Goal: Task Accomplishment & Management: Manage account settings

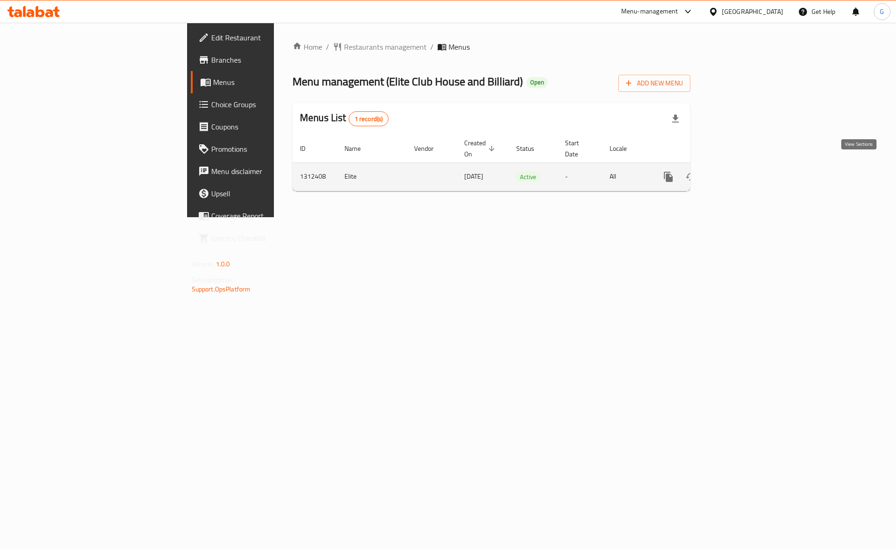
click at [741, 171] on icon "enhanced table" at bounding box center [735, 176] width 11 height 11
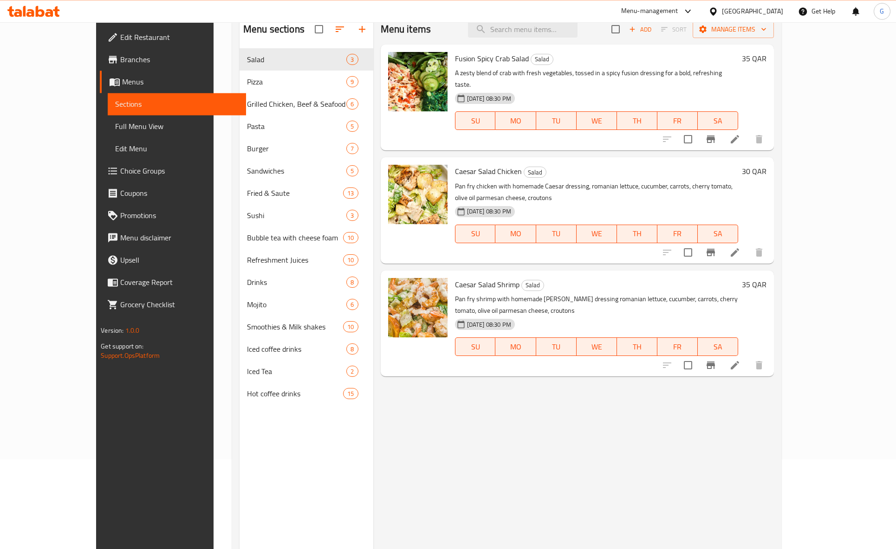
scroll to position [98, 0]
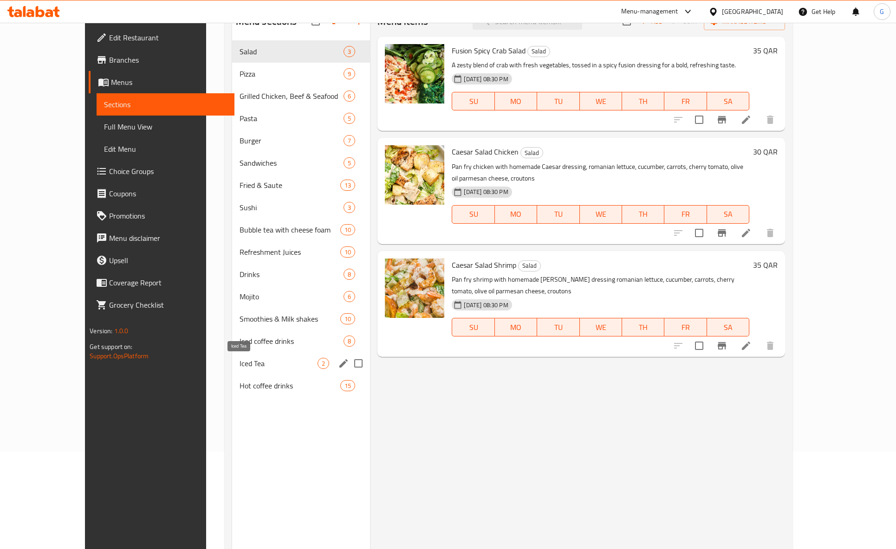
click at [249, 368] on span "Iced Tea" at bounding box center [279, 363] width 78 height 11
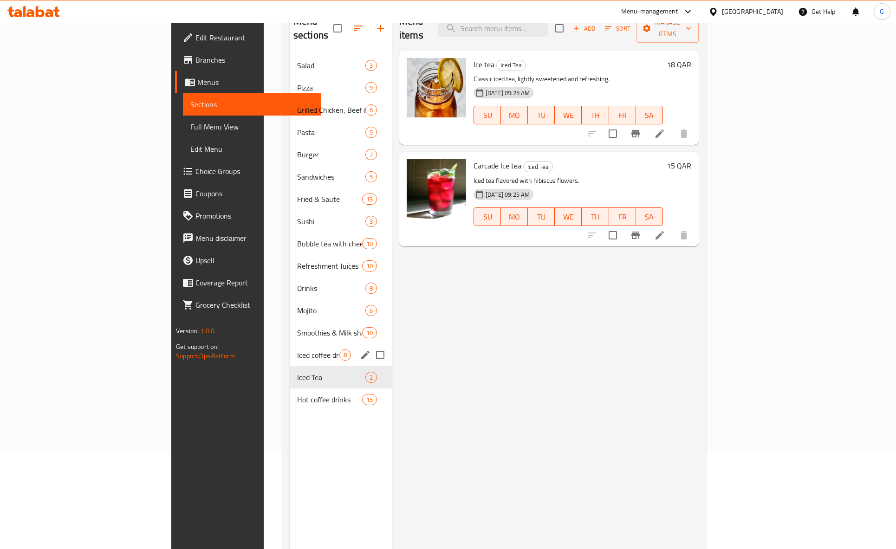
click at [290, 348] on div "Iced coffee drinks 8" at bounding box center [341, 355] width 102 height 22
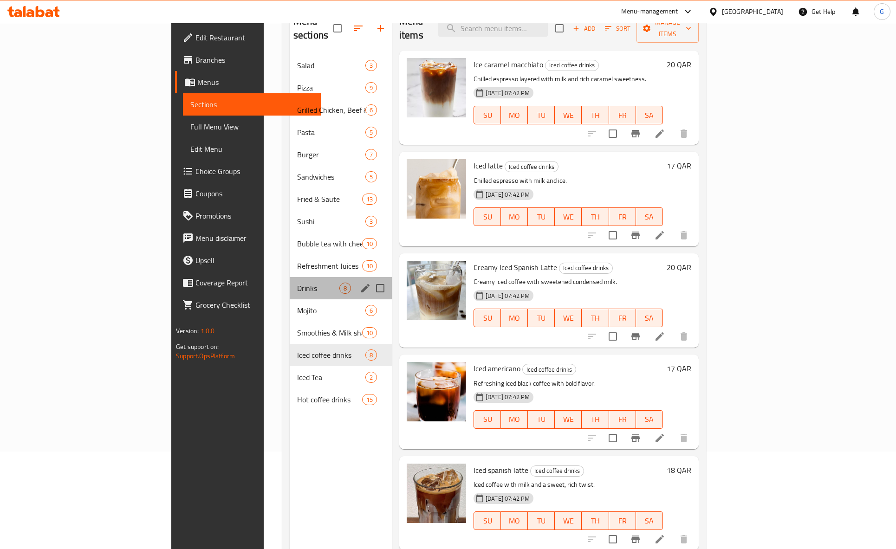
click at [290, 284] on div "Drinks 8" at bounding box center [341, 288] width 102 height 22
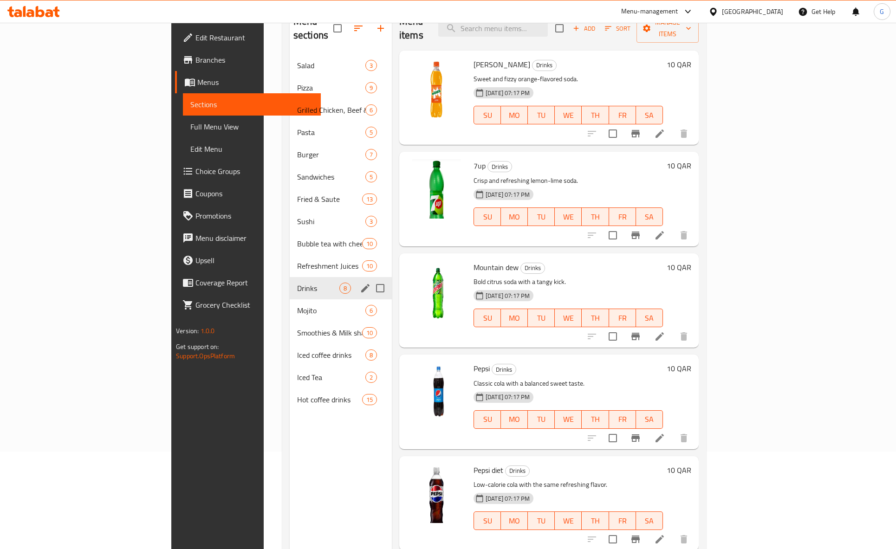
click at [290, 277] on div "Drinks 8" at bounding box center [341, 288] width 102 height 22
click at [297, 305] on span "Mojito" at bounding box center [318, 310] width 42 height 11
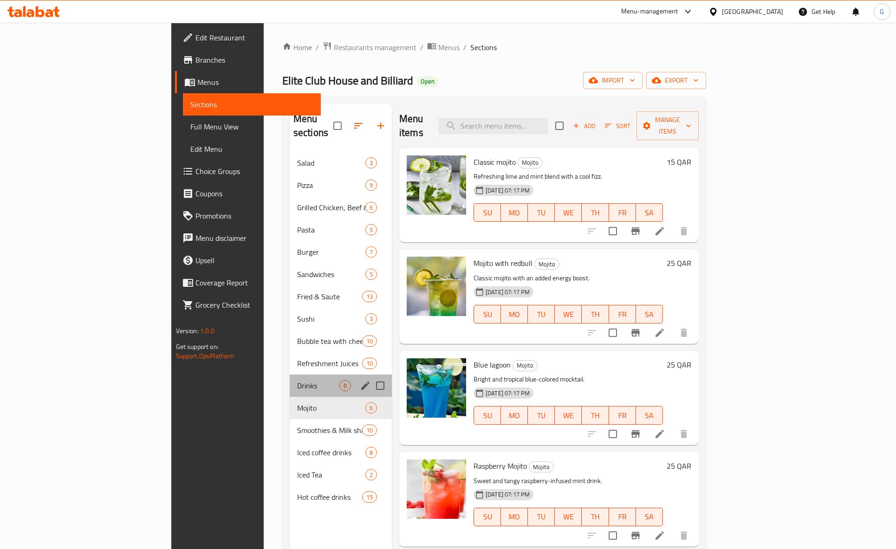
click at [290, 381] on div "Drinks 8" at bounding box center [341, 386] width 102 height 22
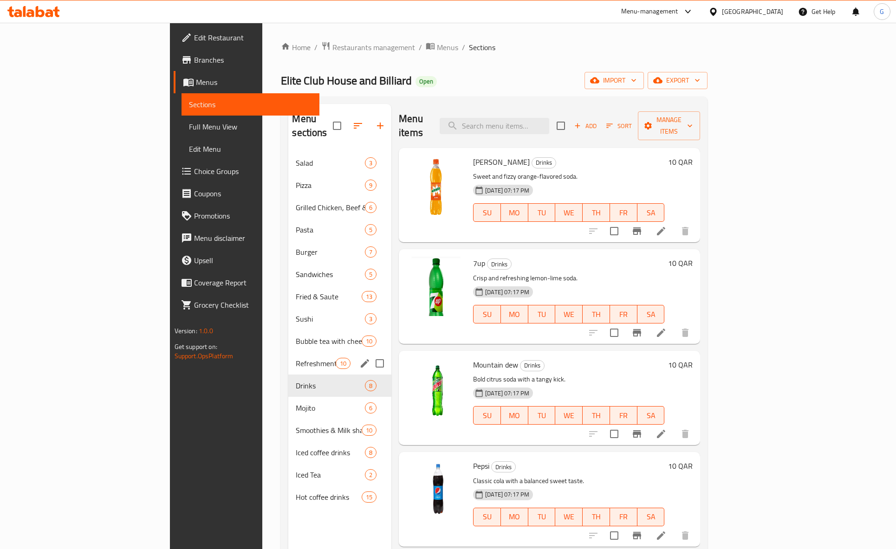
click at [288, 357] on div "Refreshment Juices 10" at bounding box center [339, 363] width 103 height 22
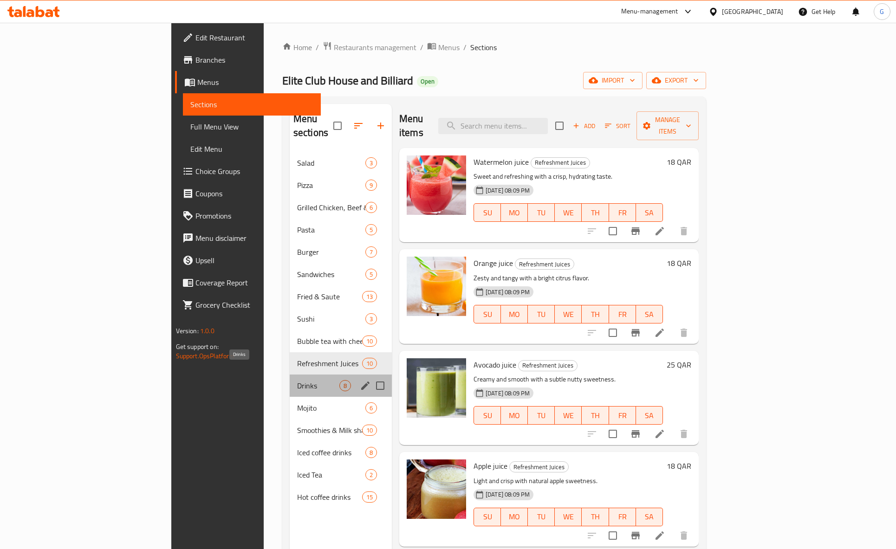
click at [297, 380] on span "Drinks" at bounding box center [318, 385] width 42 height 11
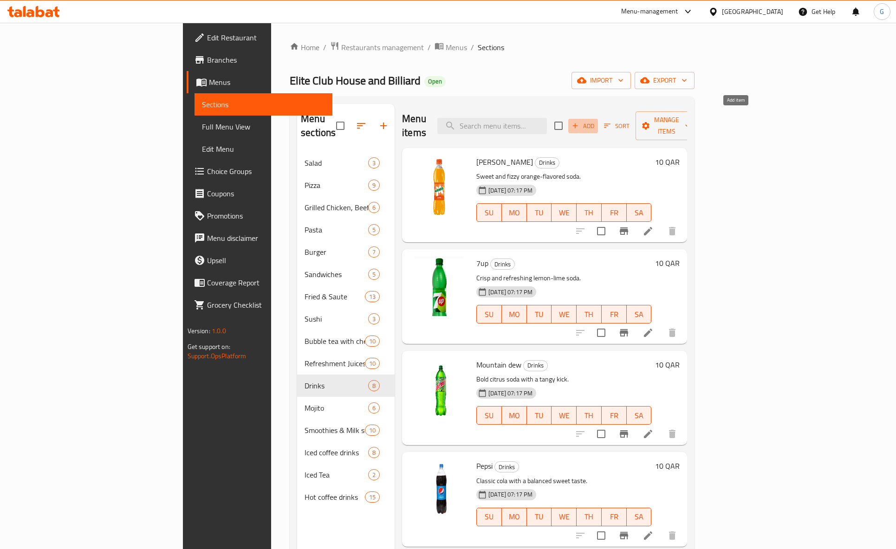
click at [596, 121] on span "Add" at bounding box center [583, 126] width 25 height 11
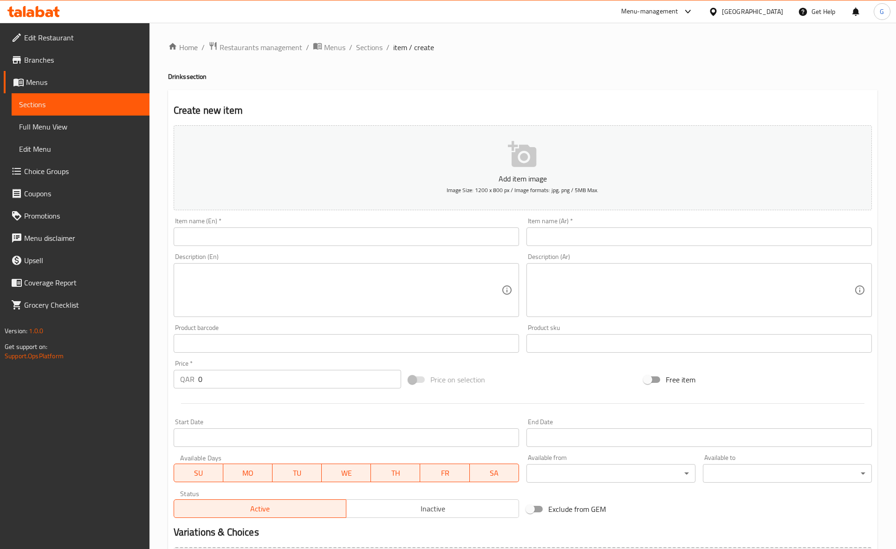
click at [326, 238] on input "text" at bounding box center [347, 237] width 346 height 19
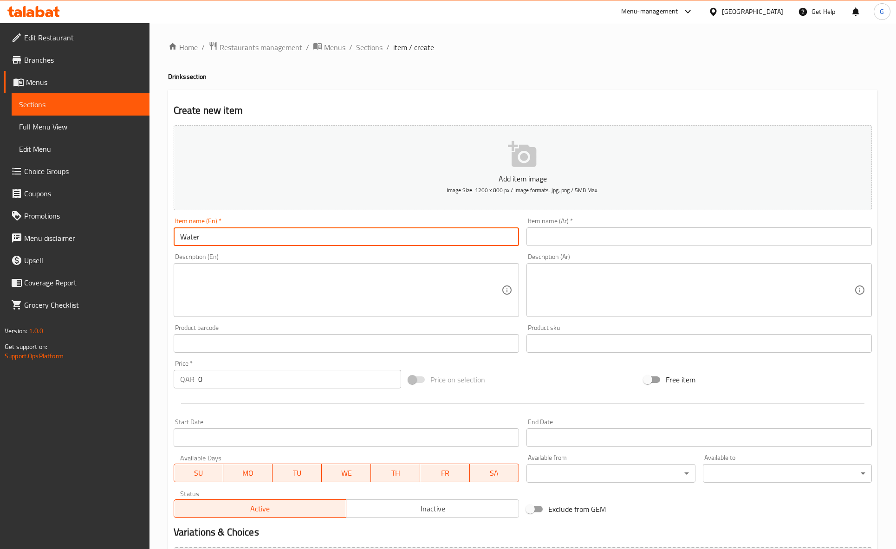
type input "Water"
click at [279, 297] on textarea at bounding box center [340, 290] width 321 height 44
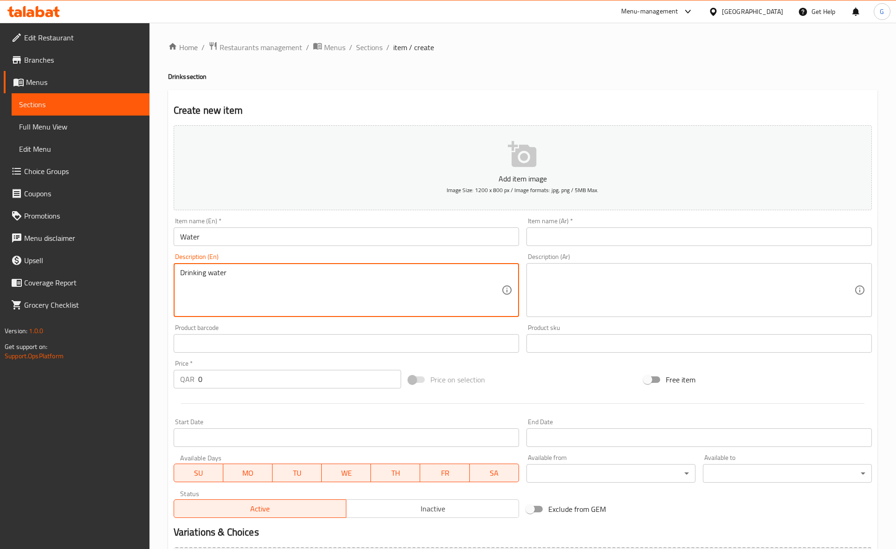
type textarea "Drinking water"
drag, startPoint x: 66, startPoint y: 230, endPoint x: 23, endPoint y: 228, distance: 43.3
click at [174, 228] on input "Water" at bounding box center [347, 237] width 346 height 19
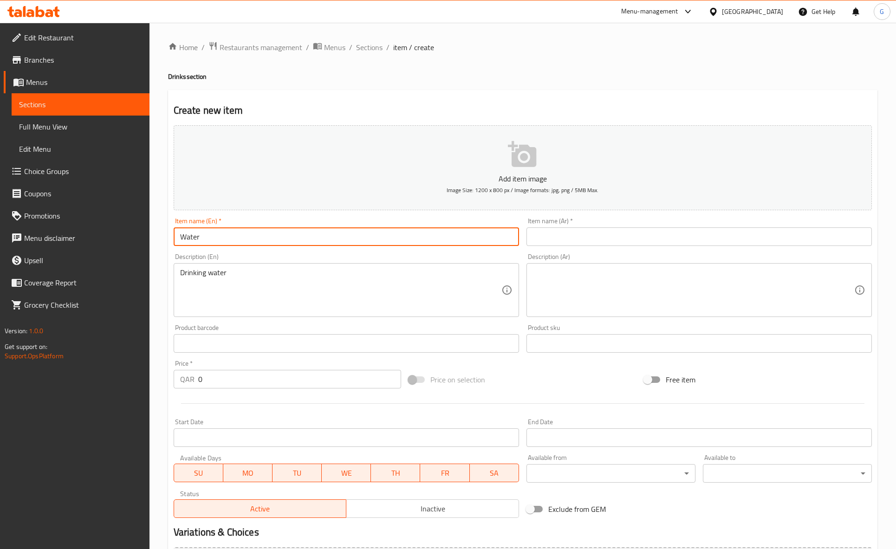
click at [222, 238] on input "Water" at bounding box center [347, 237] width 346 height 19
drag, startPoint x: 222, startPoint y: 238, endPoint x: 146, endPoint y: 288, distance: 90.9
click at [222, 238] on input "Water" at bounding box center [347, 237] width 346 height 19
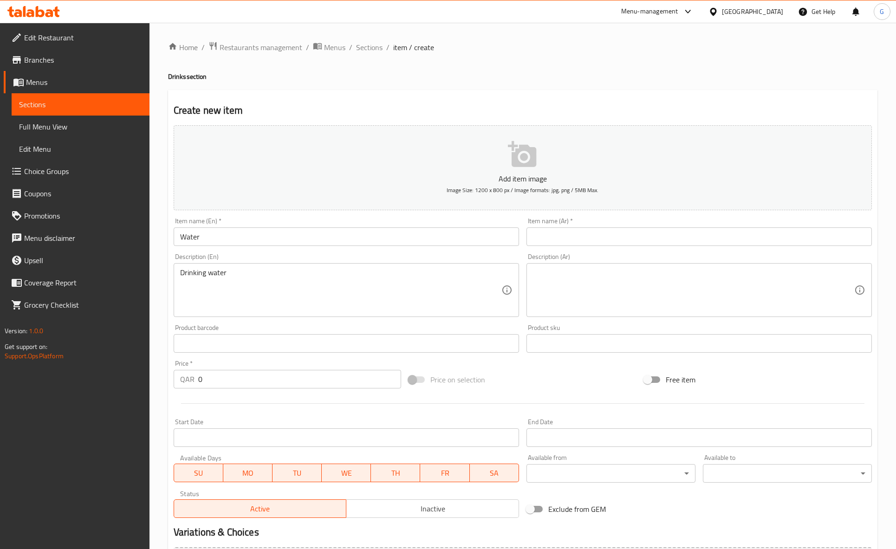
click at [583, 237] on input "text" at bounding box center [700, 237] width 346 height 19
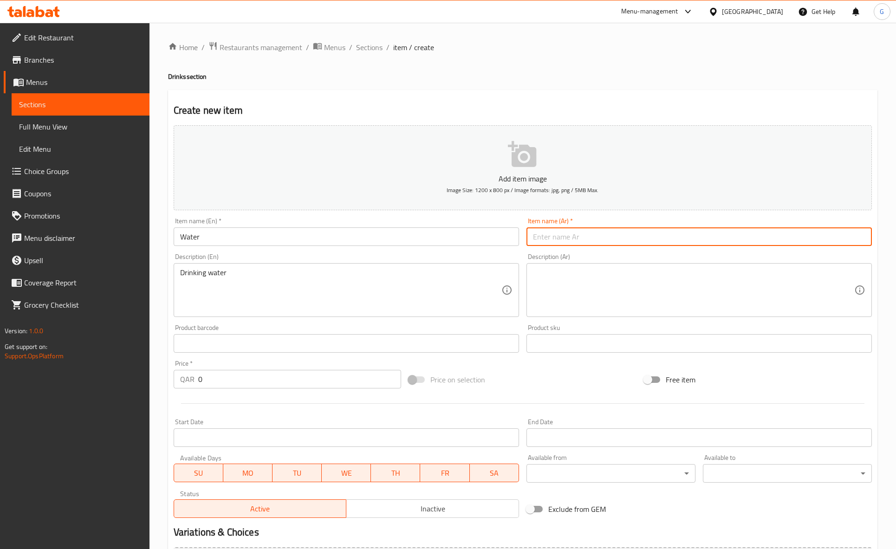
paste input "ماء"
type input "ماء"
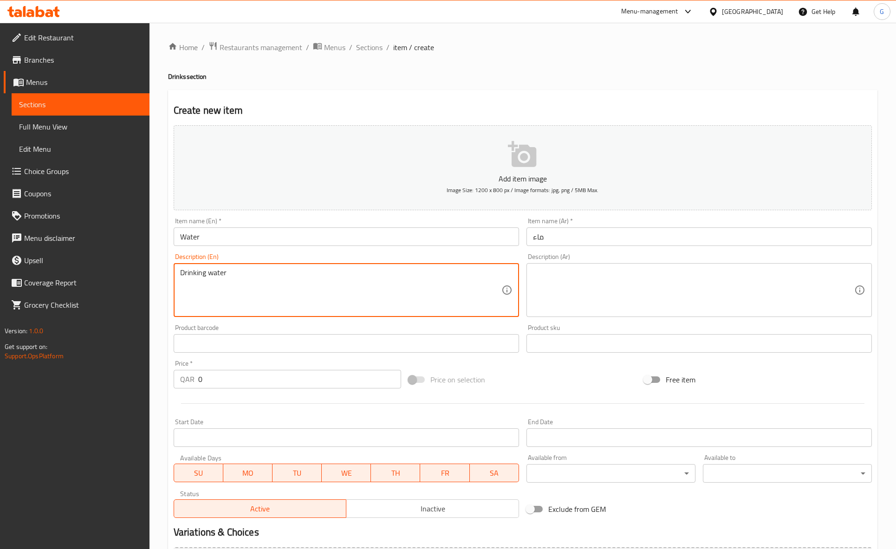
drag, startPoint x: 230, startPoint y: 282, endPoint x: 61, endPoint y: 302, distance: 170.6
click at [180, 281] on textarea "Drinking water" at bounding box center [340, 290] width 321 height 44
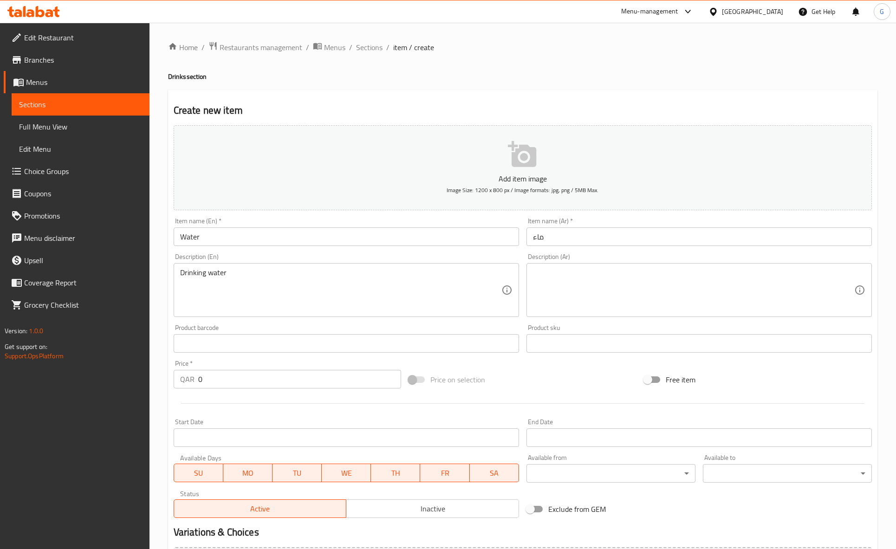
click at [553, 281] on textarea at bounding box center [693, 290] width 321 height 44
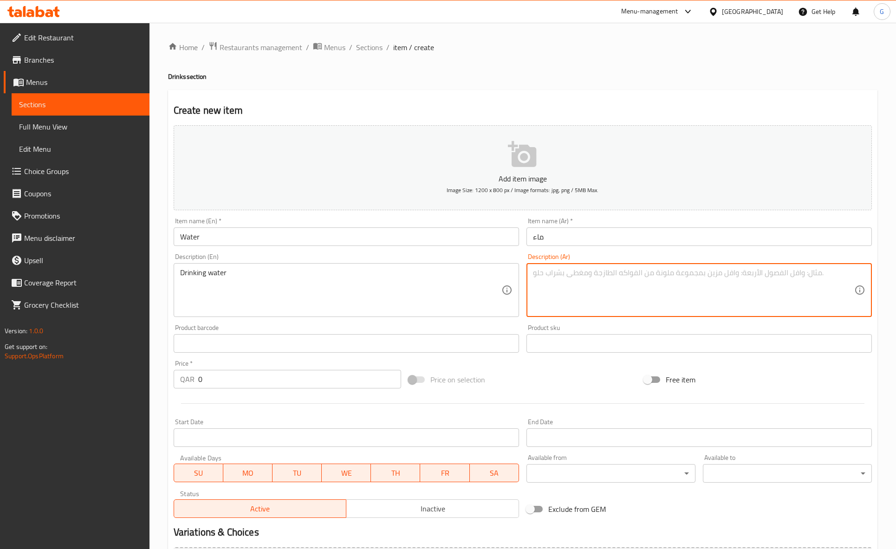
paste textarea "مياه الشرب"
type textarea "مياه الشرب"
click at [206, 352] on input "text" at bounding box center [347, 343] width 346 height 19
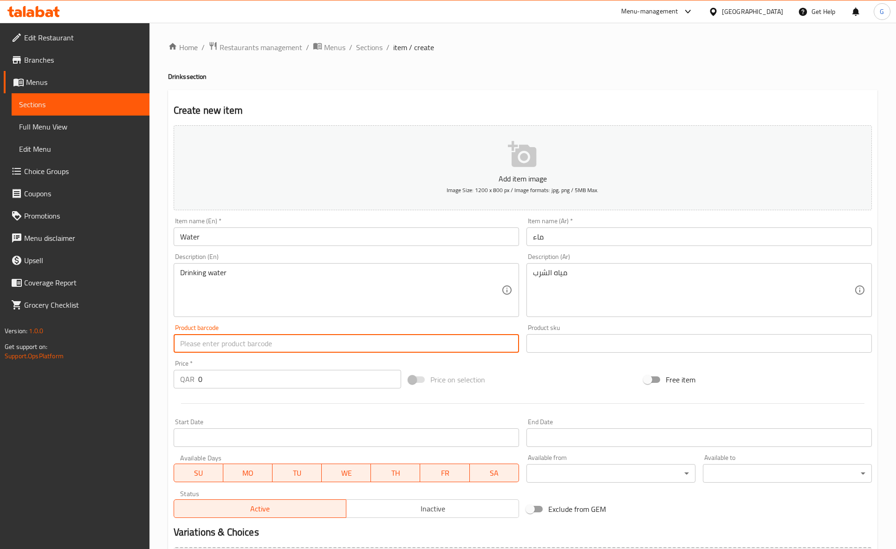
drag, startPoint x: 214, startPoint y: 383, endPoint x: 153, endPoint y: 387, distance: 61.5
click at [198, 388] on input "0" at bounding box center [299, 379] width 203 height 19
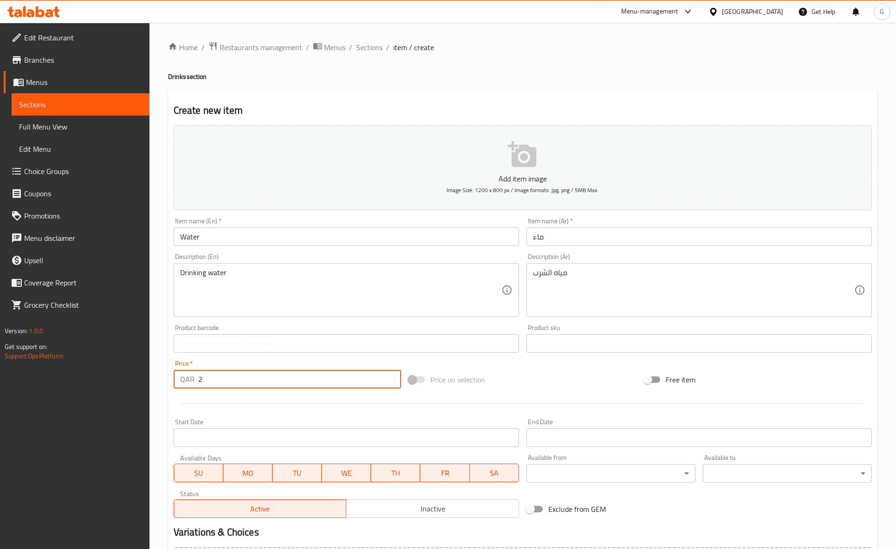
scroll to position [105, 0]
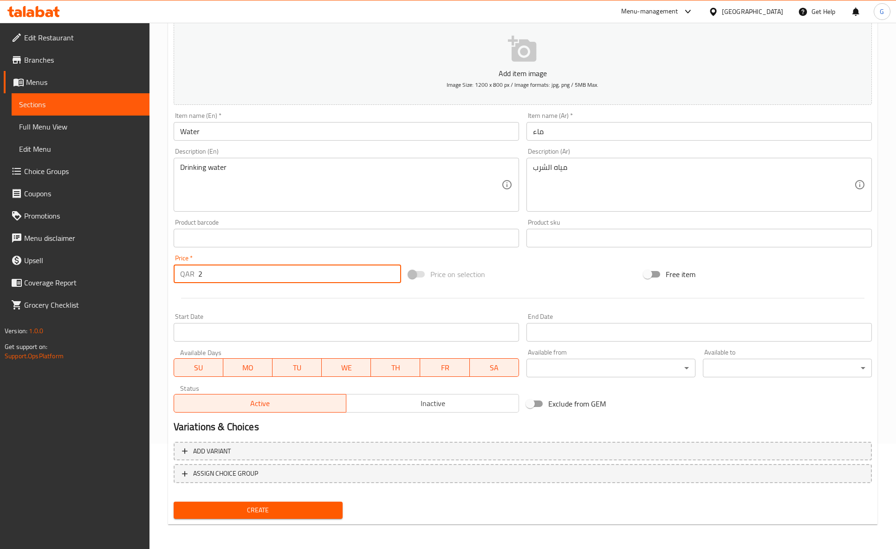
type input "2"
click at [308, 506] on span "Create" at bounding box center [258, 511] width 154 height 12
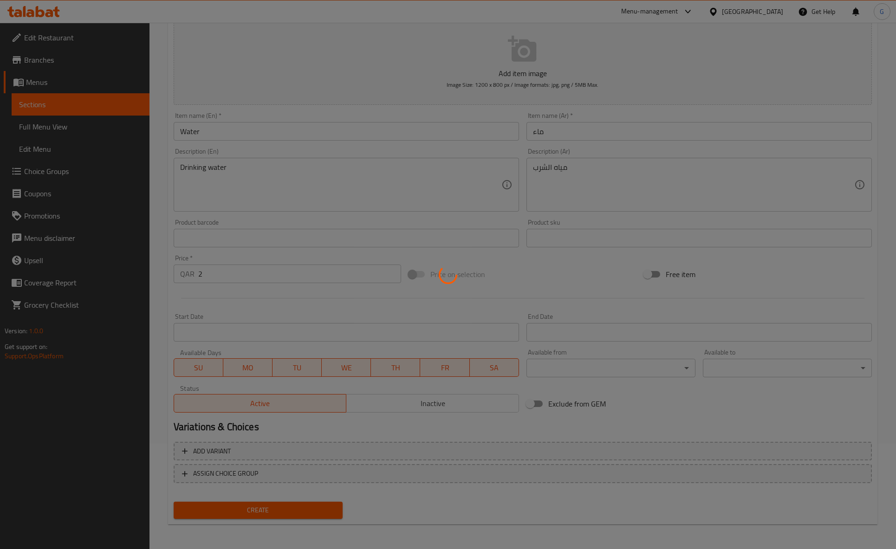
type input "0"
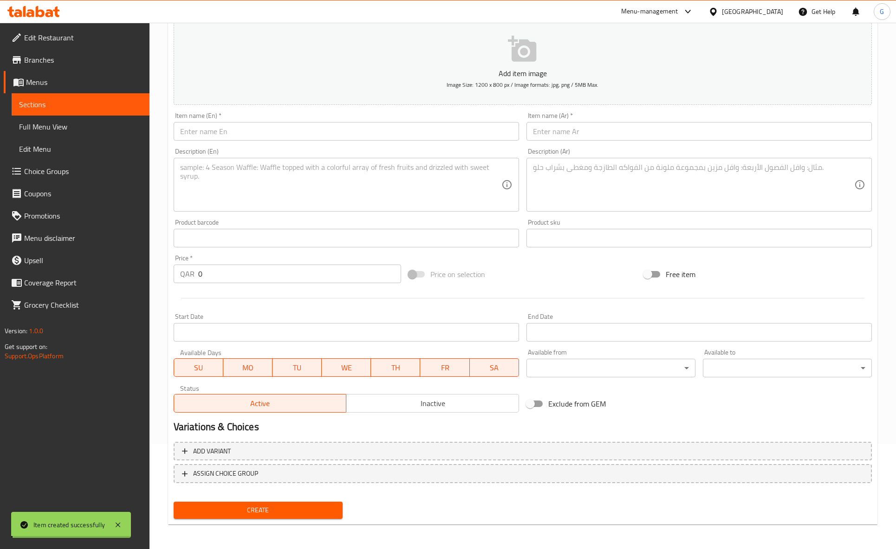
scroll to position [0, 0]
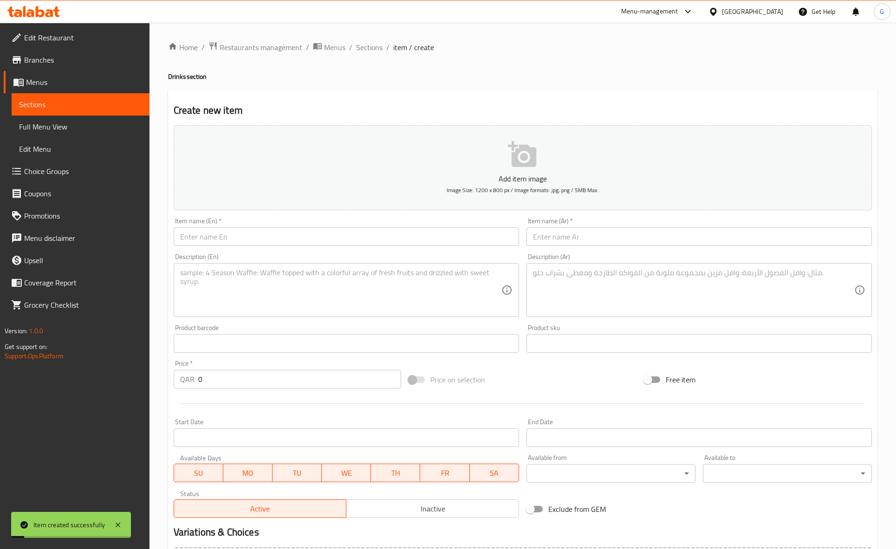
click at [375, 55] on div "Home / Restaurants management / Menus / Sections / item / create Drinks section…" at bounding box center [523, 339] width 710 height 596
click at [374, 53] on span "Sections" at bounding box center [369, 47] width 26 height 11
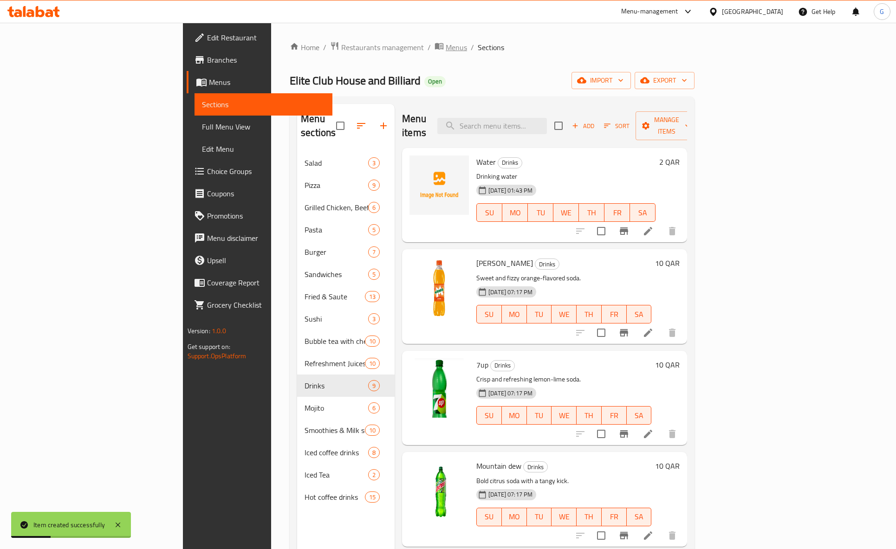
click at [446, 49] on span "Menus" at bounding box center [456, 47] width 21 height 11
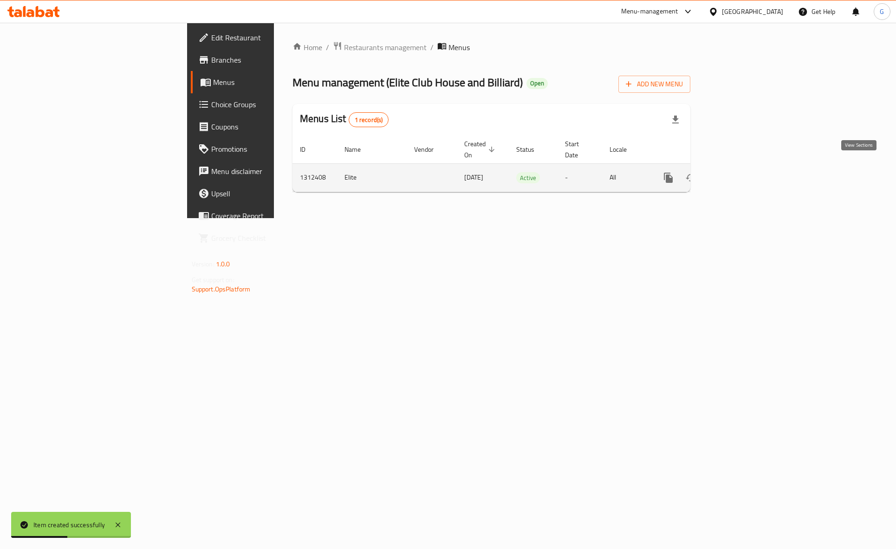
click at [741, 172] on icon "enhanced table" at bounding box center [735, 177] width 11 height 11
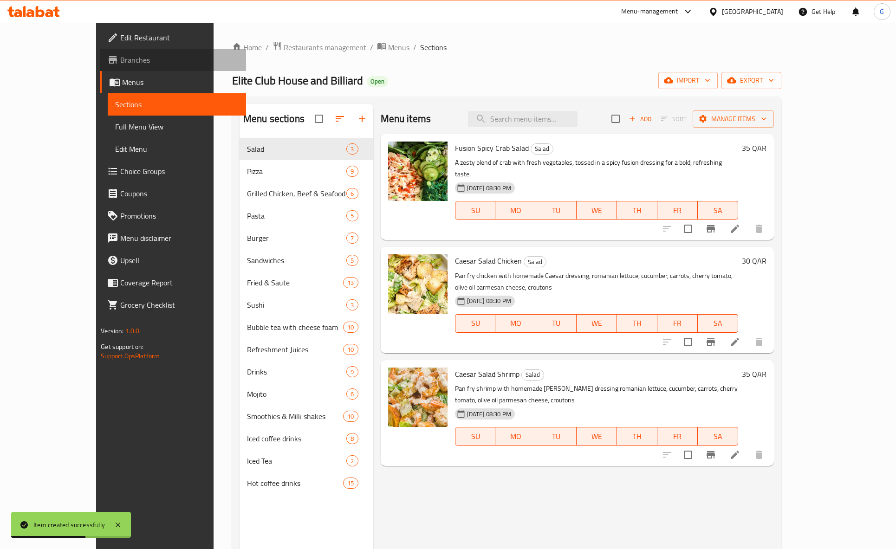
click at [120, 59] on span "Branches" at bounding box center [179, 59] width 118 height 11
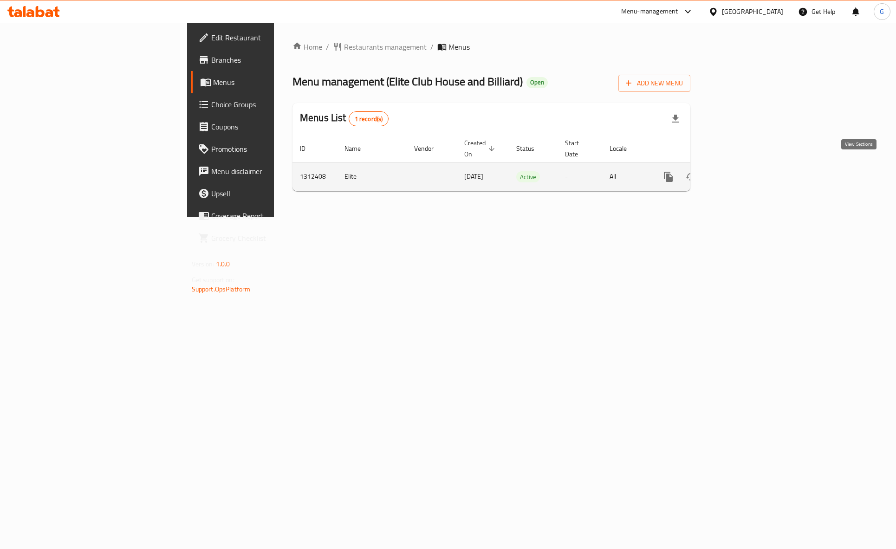
click at [741, 171] on icon "enhanced table" at bounding box center [735, 176] width 11 height 11
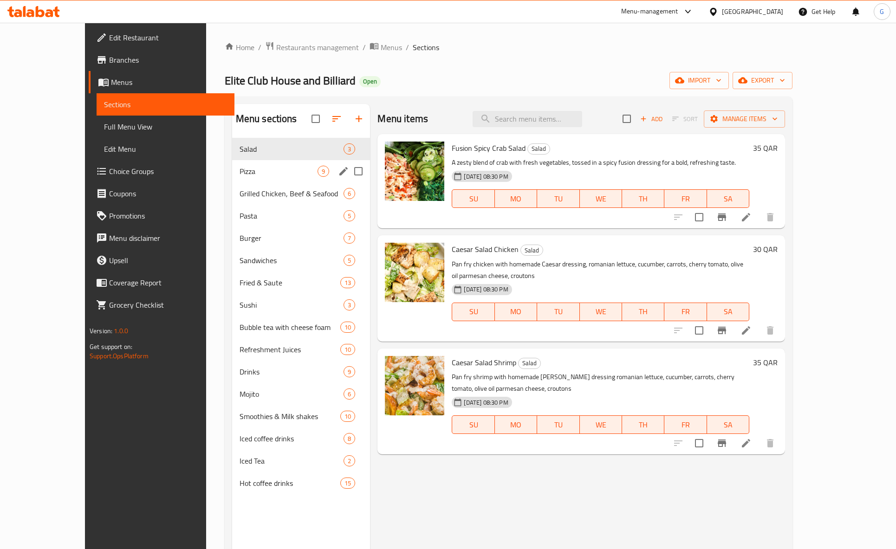
click at [267, 165] on div "Pizza 9" at bounding box center [301, 171] width 138 height 22
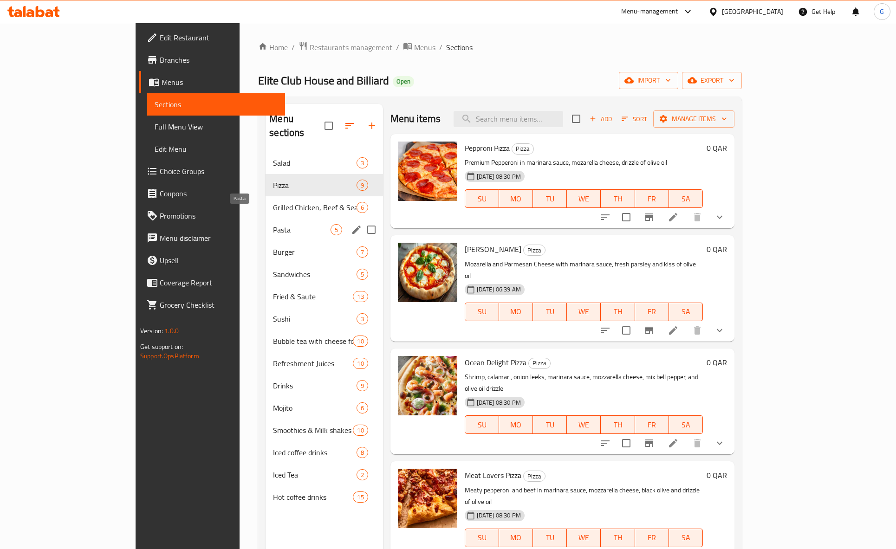
click at [273, 224] on span "Pasta" at bounding box center [301, 229] width 57 height 11
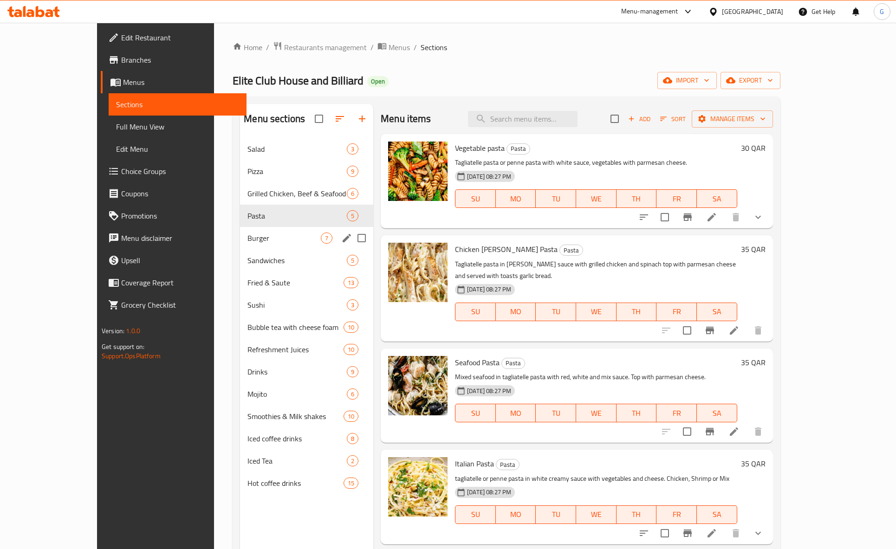
click at [245, 250] on div "Sandwiches 5" at bounding box center [306, 260] width 133 height 22
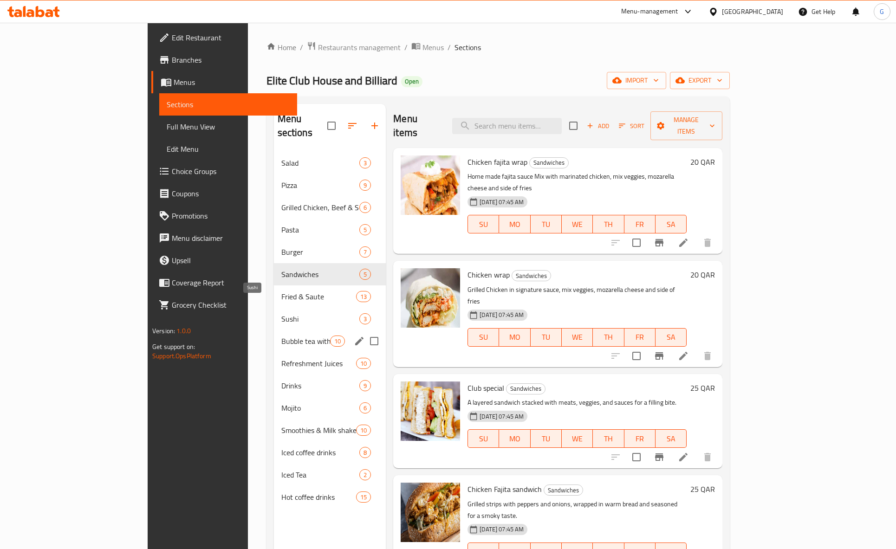
scroll to position [130, 0]
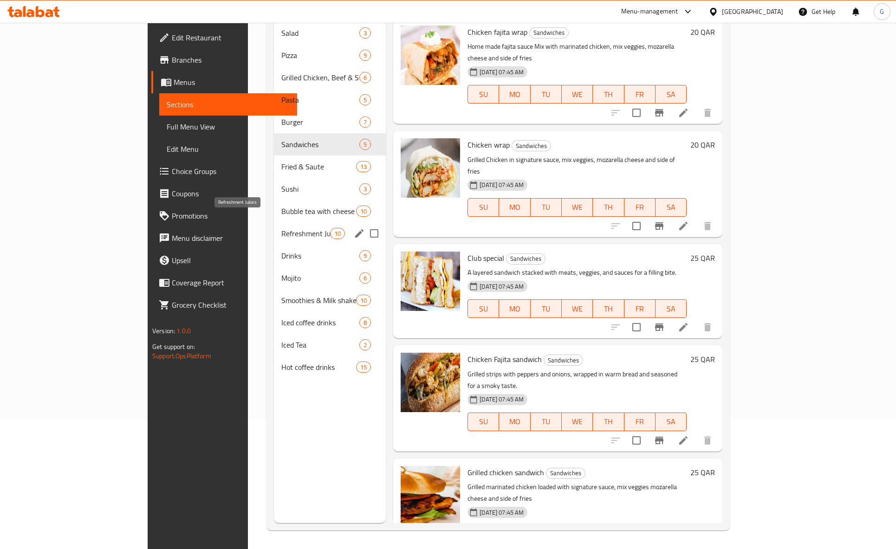
click at [281, 228] on span "Refreshment Juices" at bounding box center [305, 233] width 49 height 11
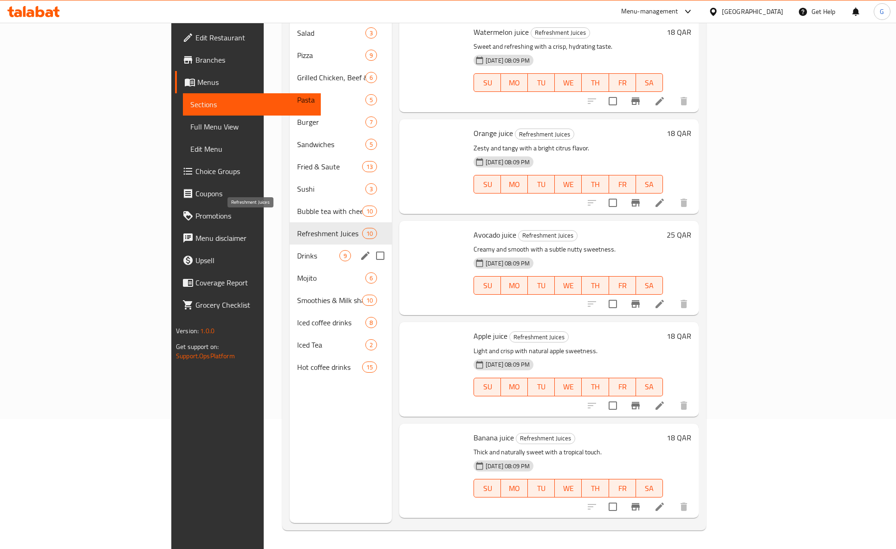
click at [297, 250] on span "Drinks" at bounding box center [318, 255] width 42 height 11
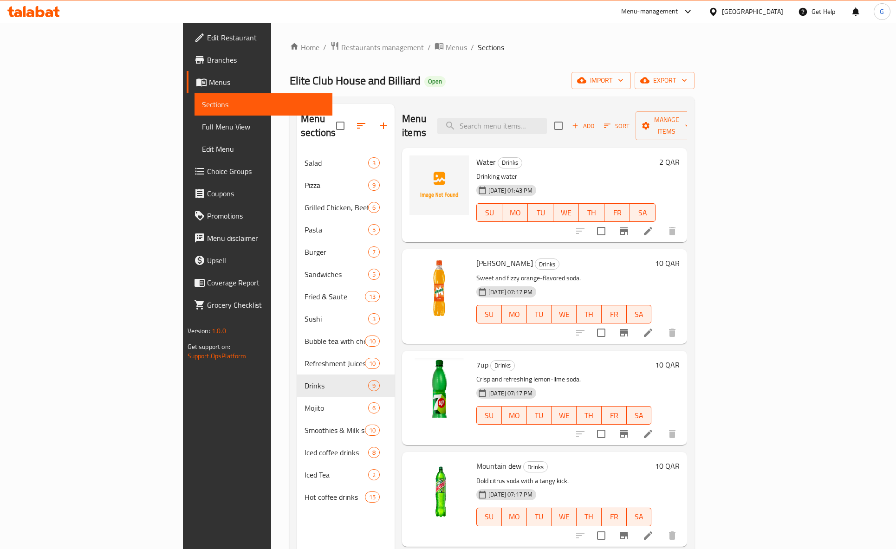
click at [661, 223] on li at bounding box center [648, 231] width 26 height 17
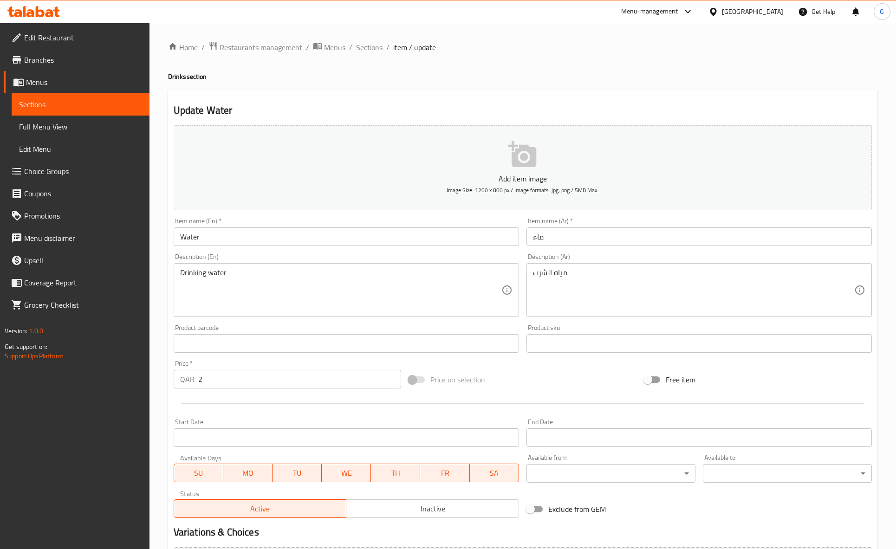
drag, startPoint x: 194, startPoint y: 381, endPoint x: 74, endPoint y: 359, distance: 121.8
click at [150, 366] on div "Home / Restaurants management / Menus / Sections / item / update Drinks section…" at bounding box center [523, 339] width 747 height 633
click at [213, 387] on input "2" at bounding box center [299, 379] width 203 height 19
click at [235, 378] on input "2" at bounding box center [299, 379] width 203 height 19
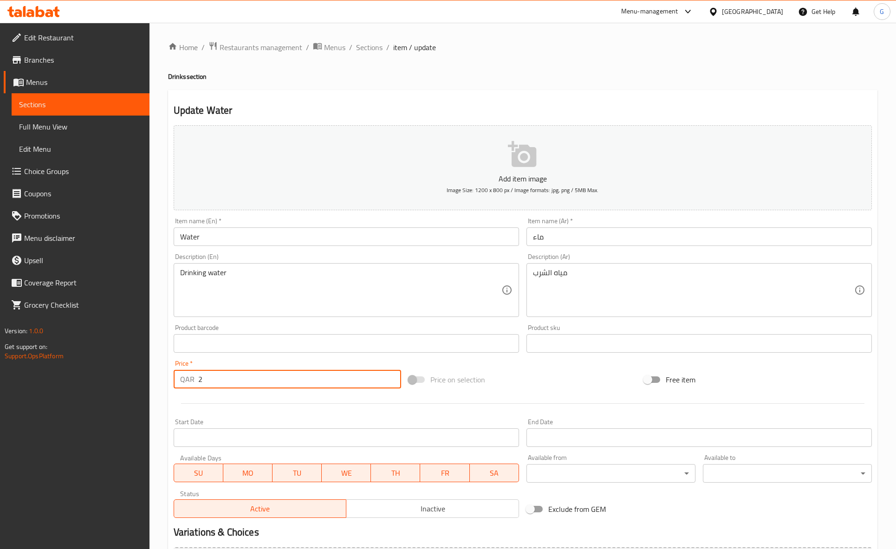
click at [235, 378] on input "2" at bounding box center [299, 379] width 203 height 19
type input "5"
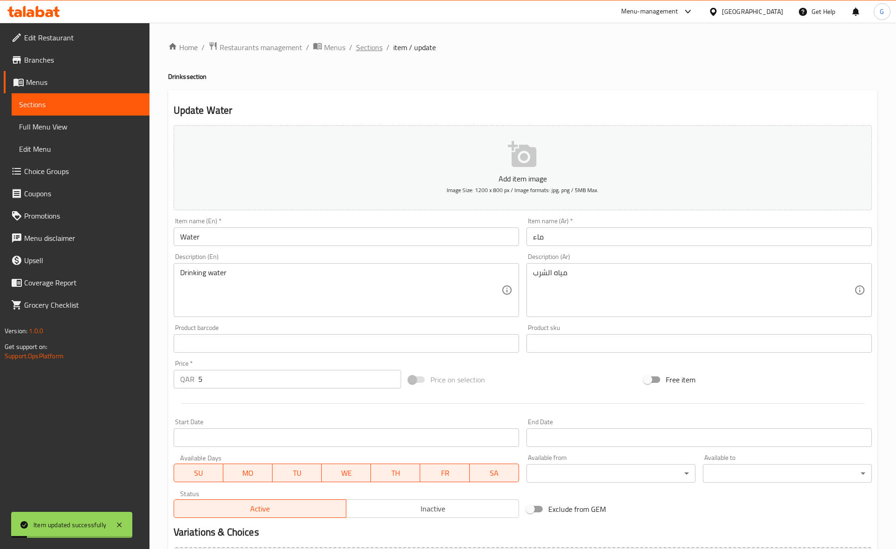
click at [380, 42] on span "Sections" at bounding box center [369, 47] width 26 height 11
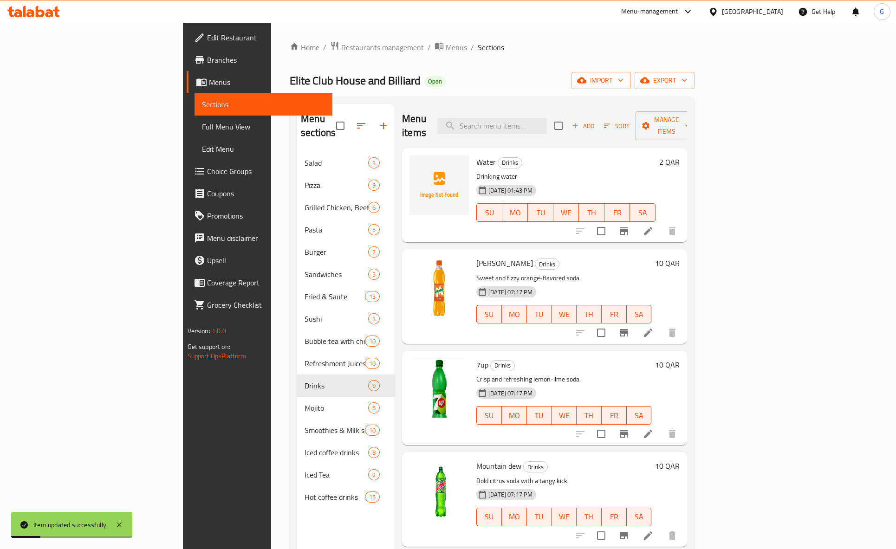
click at [336, 56] on div "Home / Restaurants management / Menus / Sections Elite Club House and Billiard …" at bounding box center [492, 350] width 405 height 619
click at [446, 52] on span "Menus" at bounding box center [456, 47] width 21 height 11
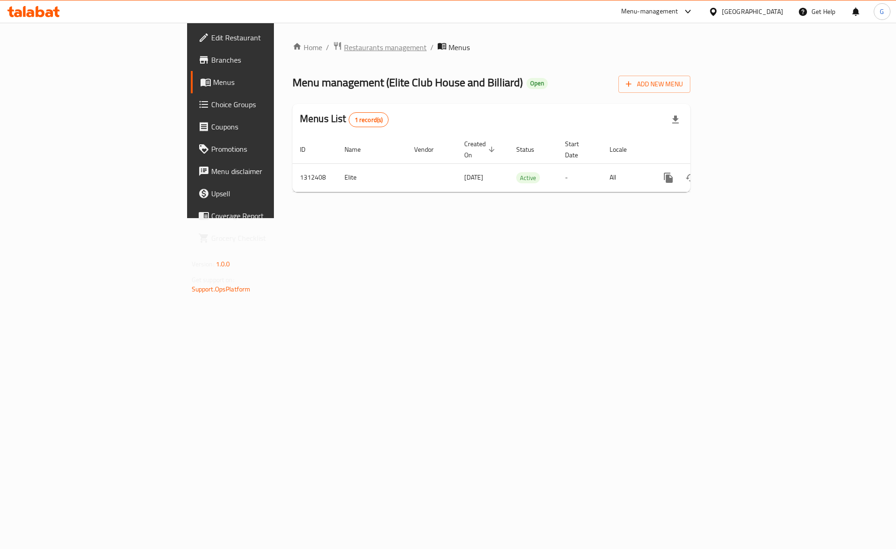
click at [344, 52] on span "Restaurants management" at bounding box center [385, 47] width 83 height 11
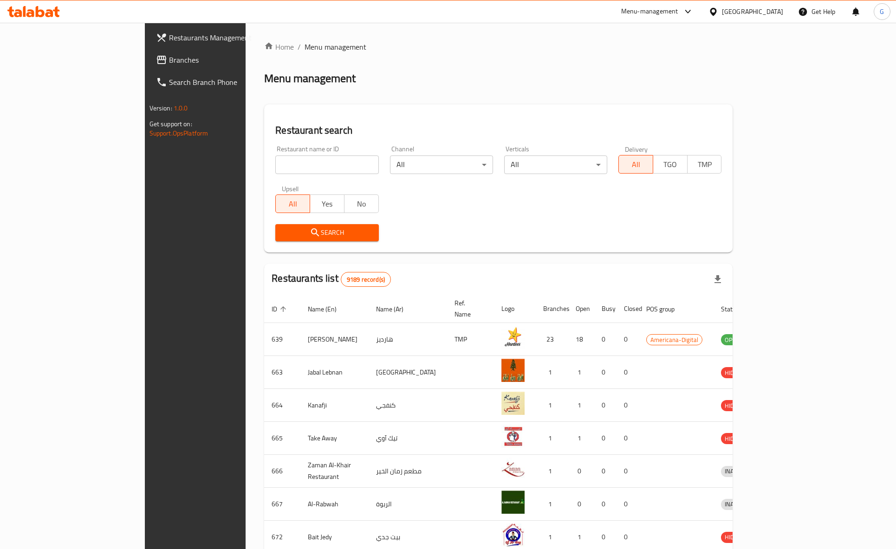
drag, startPoint x: 252, startPoint y: 165, endPoint x: 253, endPoint y: 174, distance: 9.3
click at [275, 165] on input "search" at bounding box center [326, 165] width 103 height 19
type input "slushy"
click button "Search" at bounding box center [326, 232] width 103 height 17
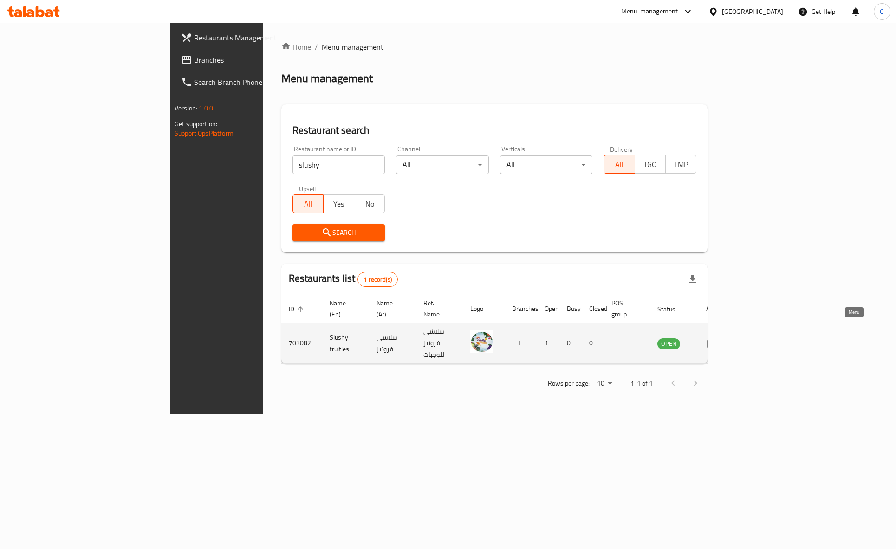
click at [724, 338] on link "enhanced table" at bounding box center [714, 343] width 17 height 11
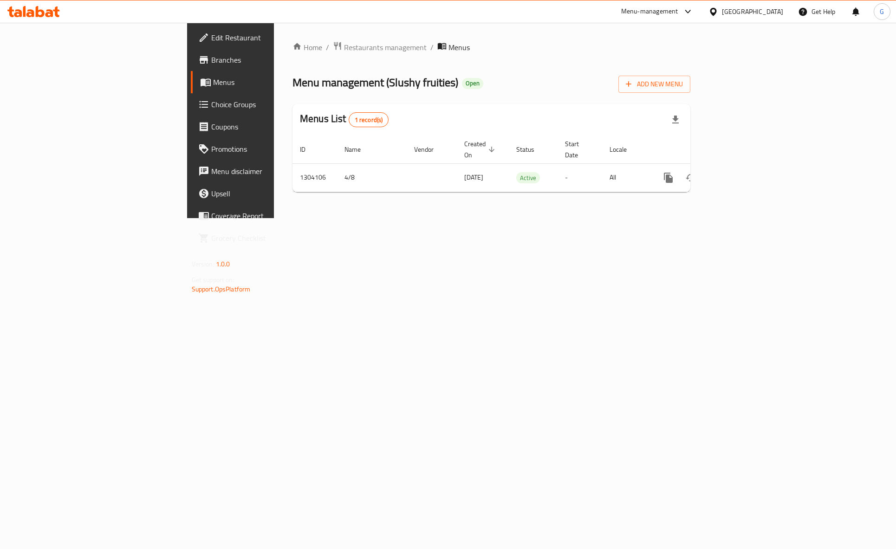
click at [213, 86] on span "Menus" at bounding box center [271, 82] width 116 height 11
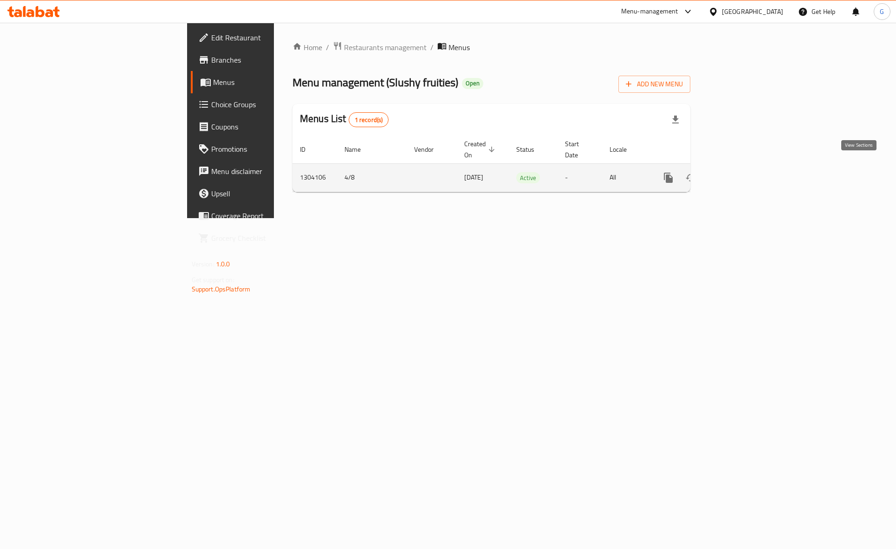
click at [740, 174] on icon "enhanced table" at bounding box center [735, 178] width 8 height 8
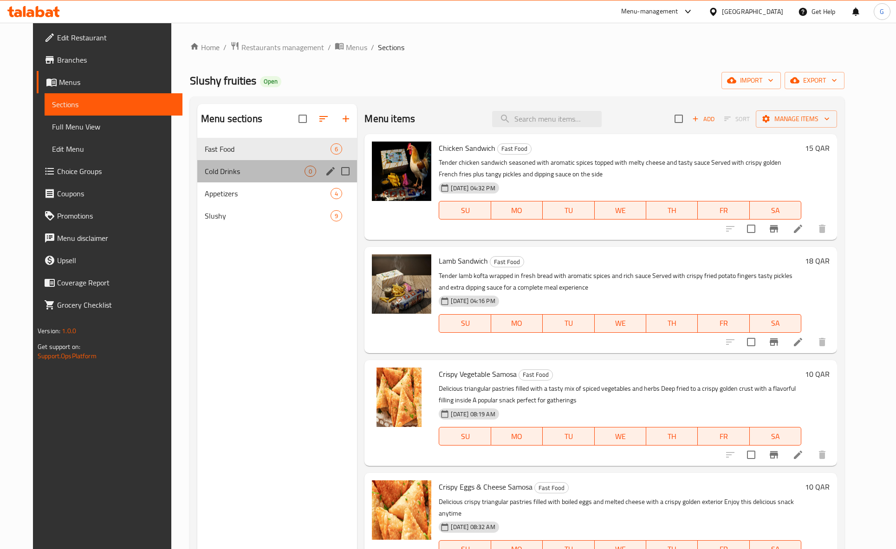
click at [225, 162] on div "Cold Drinks 0" at bounding box center [277, 171] width 160 height 22
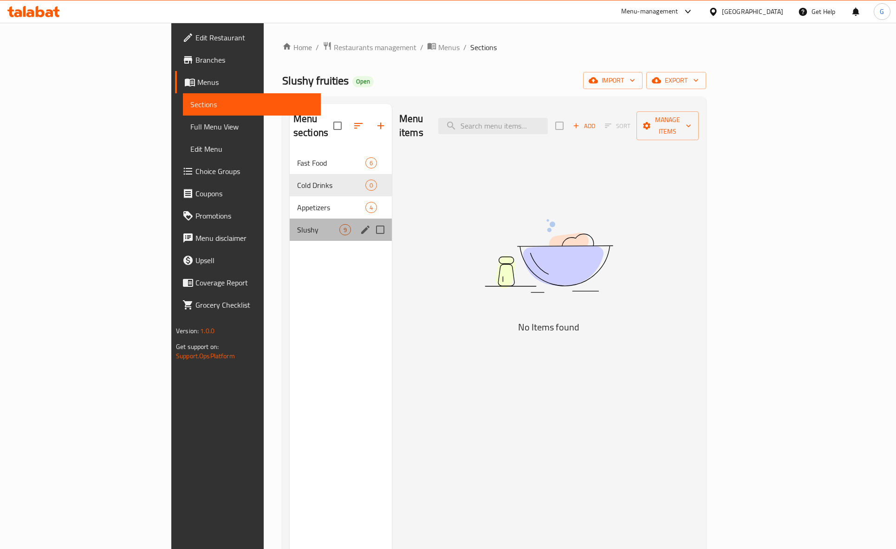
click at [290, 223] on div "Slushy 9" at bounding box center [341, 230] width 102 height 22
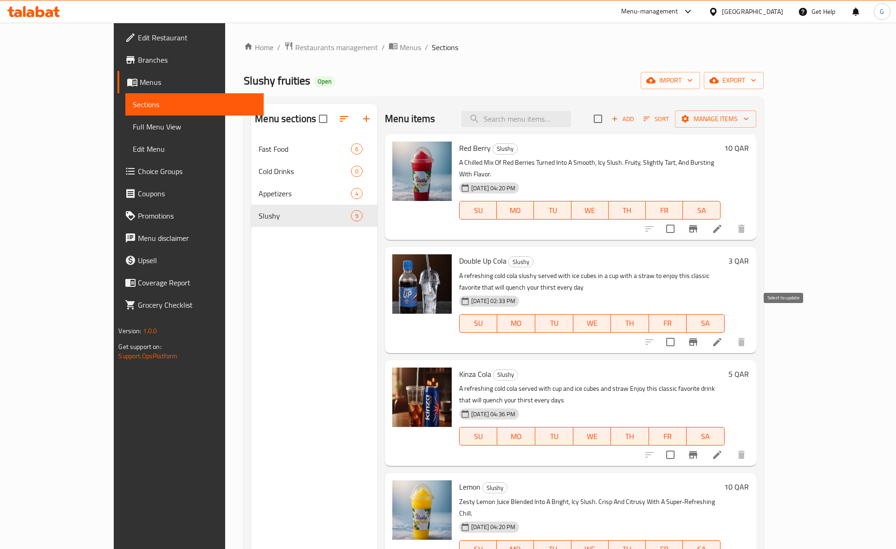
click at [680, 333] on input "checkbox" at bounding box center [671, 343] width 20 height 20
click at [753, 331] on div at bounding box center [696, 342] width 114 height 22
click at [680, 333] on input "checkbox" at bounding box center [671, 343] width 20 height 20
checkbox input "false"
drag, startPoint x: 401, startPoint y: 262, endPoint x: 374, endPoint y: 285, distance: 35.9
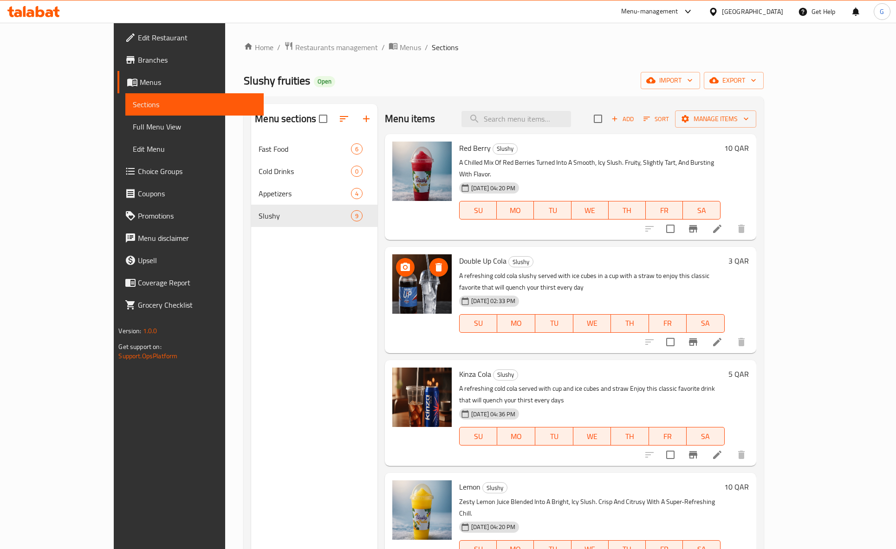
click at [392, 285] on div at bounding box center [421, 283] width 59 height 59
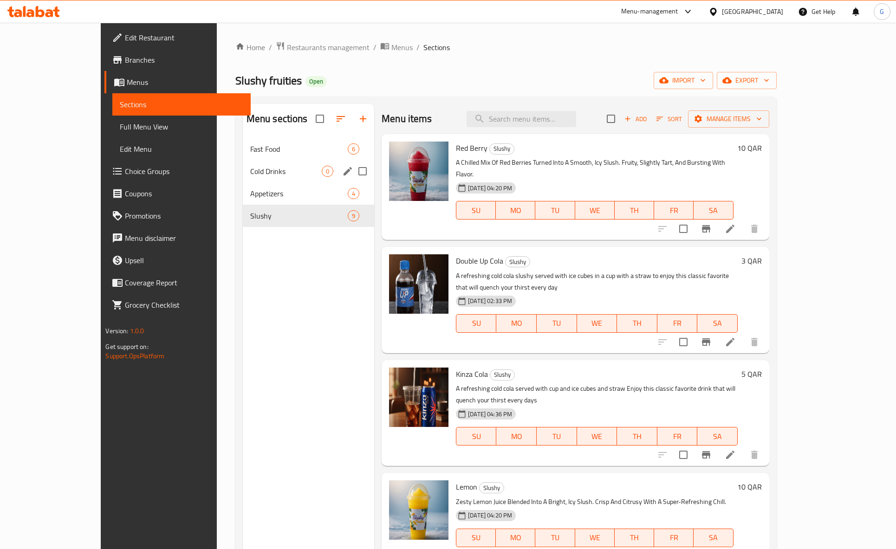
click at [248, 164] on div "Cold Drinks 0" at bounding box center [308, 171] width 131 height 22
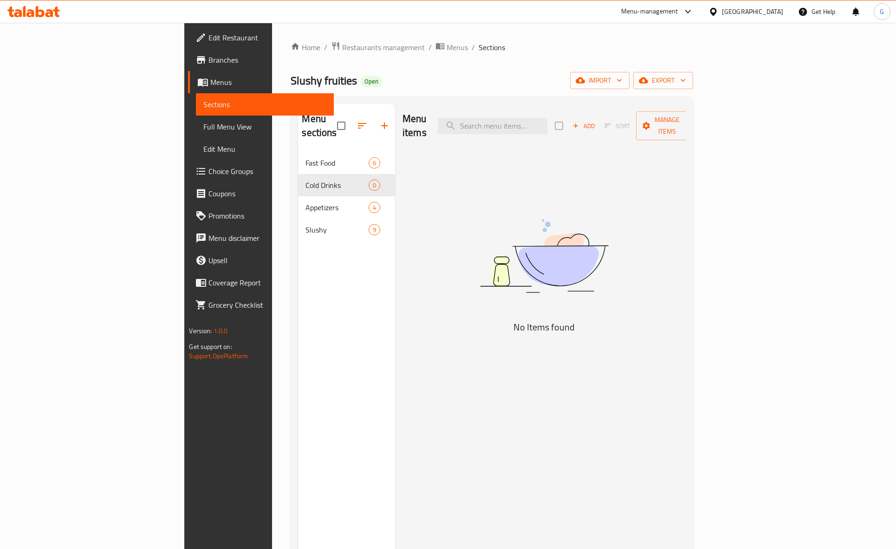
drag, startPoint x: 253, startPoint y: 230, endPoint x: 254, endPoint y: 213, distance: 16.7
click at [298, 230] on nav "Fast Food 6 Cold Drinks 0 Appetizers 4 Slushy 9" at bounding box center [346, 196] width 97 height 97
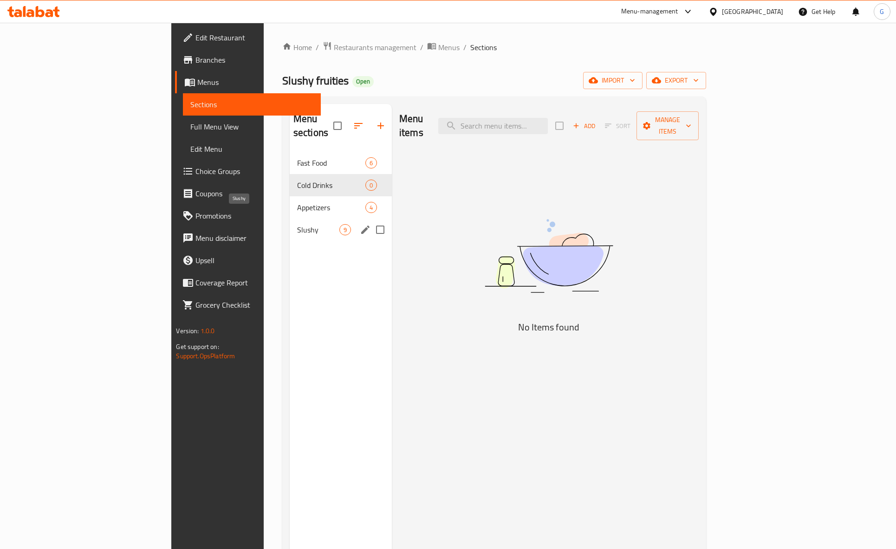
click at [297, 224] on span "Slushy" at bounding box center [318, 229] width 42 height 11
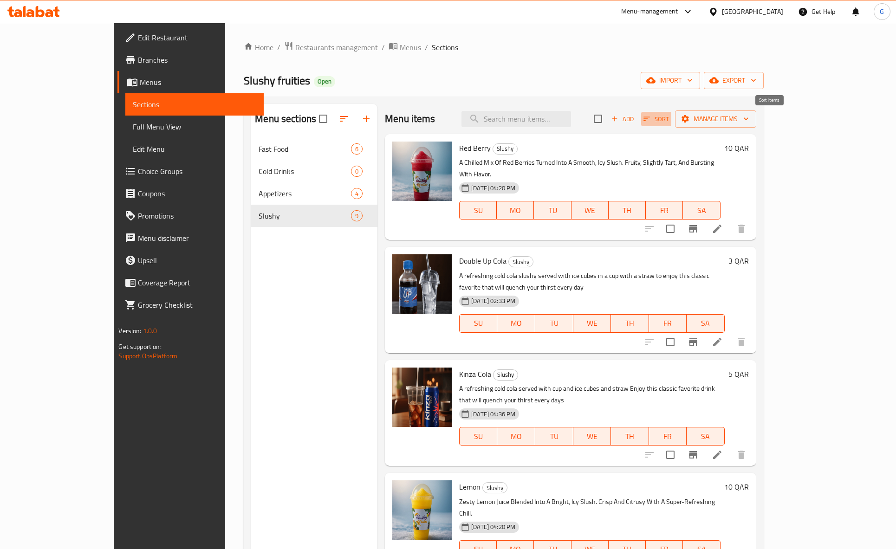
click at [651, 121] on icon "button" at bounding box center [647, 119] width 8 height 8
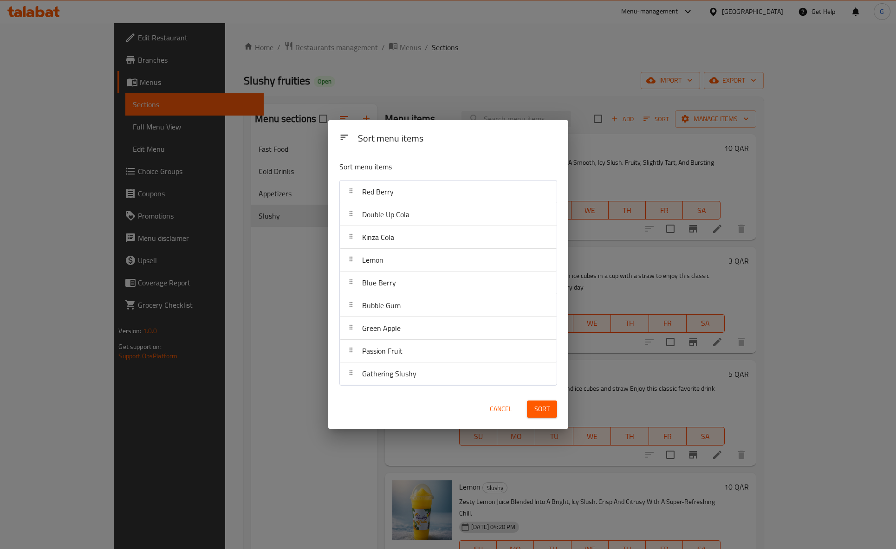
click at [500, 411] on span "Cancel" at bounding box center [501, 410] width 22 height 12
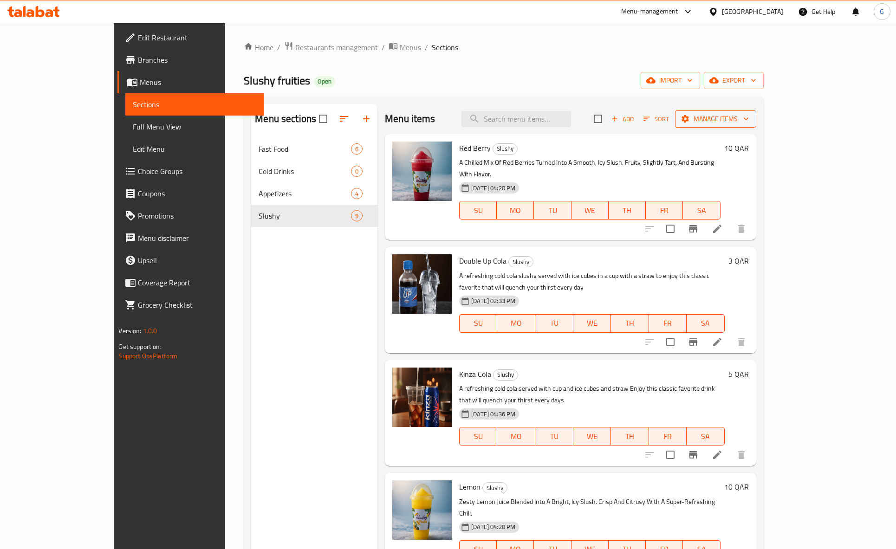
click at [749, 116] on span "Manage items" at bounding box center [716, 119] width 66 height 12
click at [855, 149] on li "Copy items" at bounding box center [830, 142] width 100 height 20
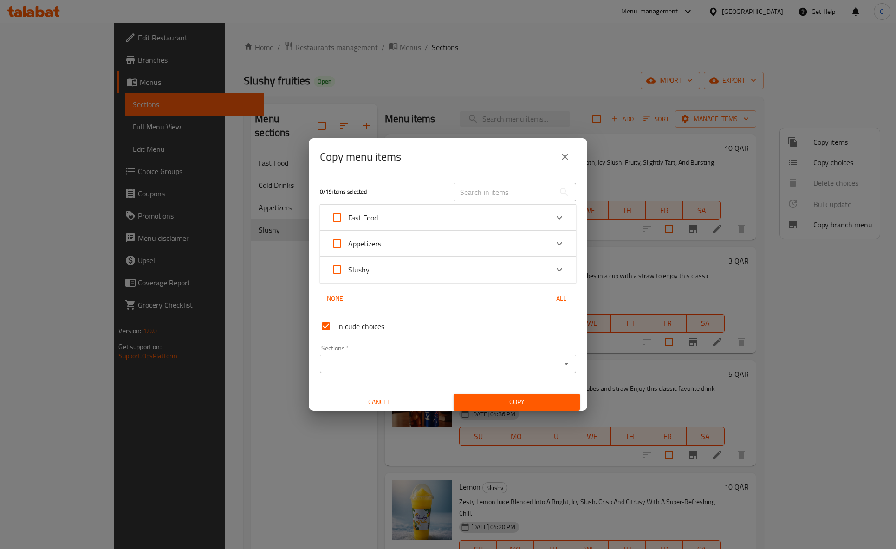
click at [559, 274] on icon "Expand" at bounding box center [559, 269] width 11 height 11
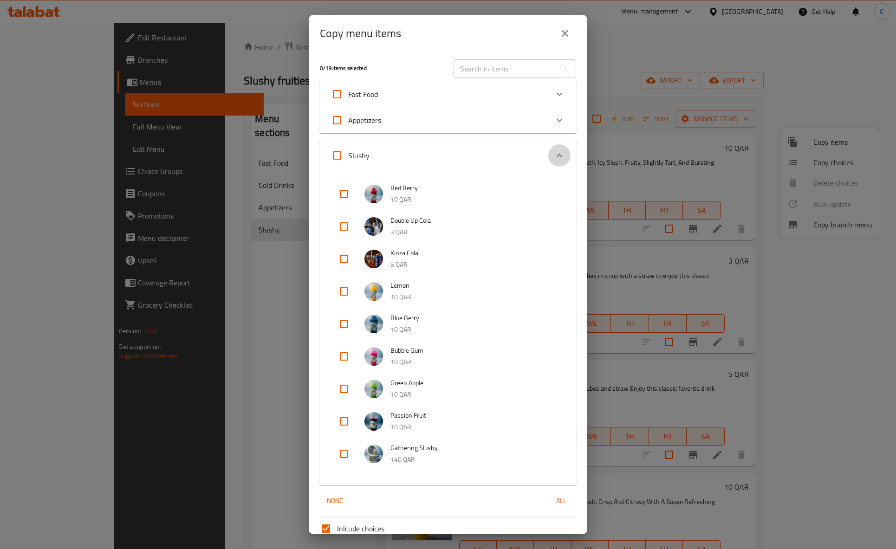
click at [562, 153] on icon "Expand" at bounding box center [559, 155] width 11 height 11
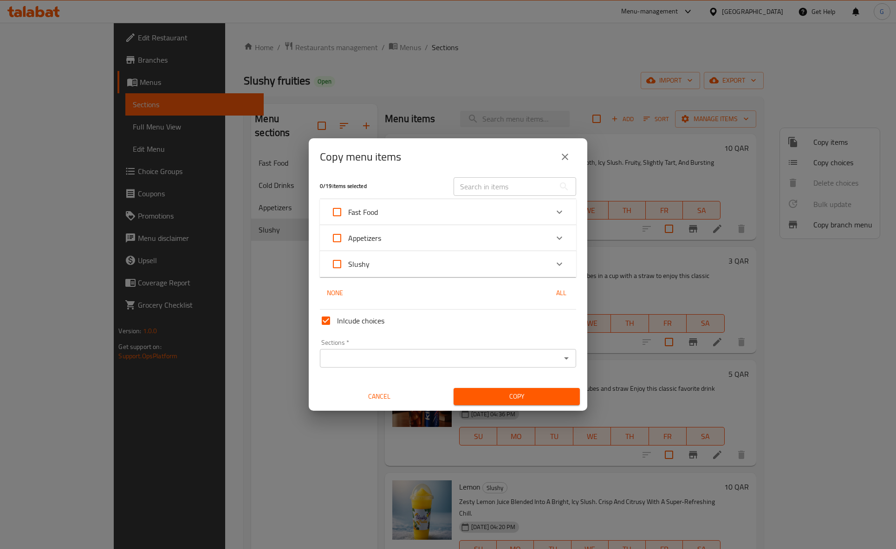
click at [555, 237] on icon "Expand" at bounding box center [559, 238] width 11 height 11
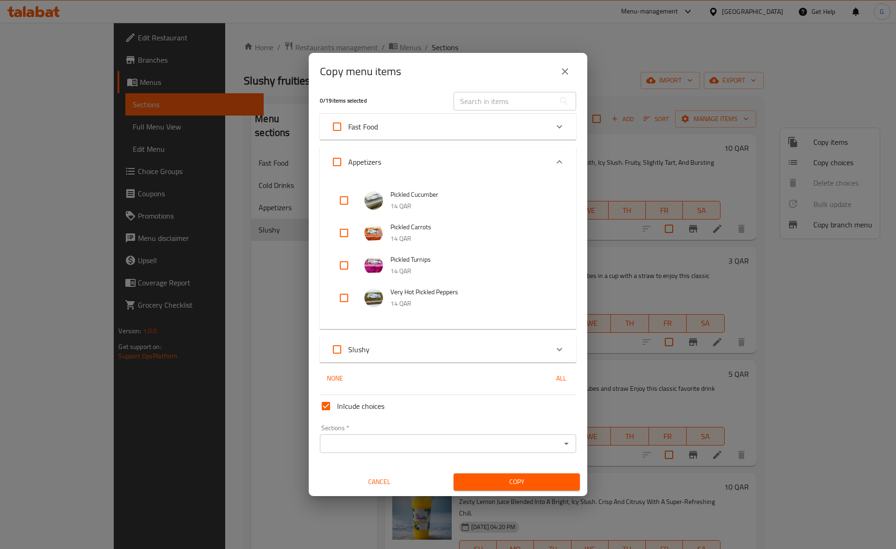
scroll to position [5, 0]
click at [559, 158] on icon "Expand" at bounding box center [559, 162] width 11 height 11
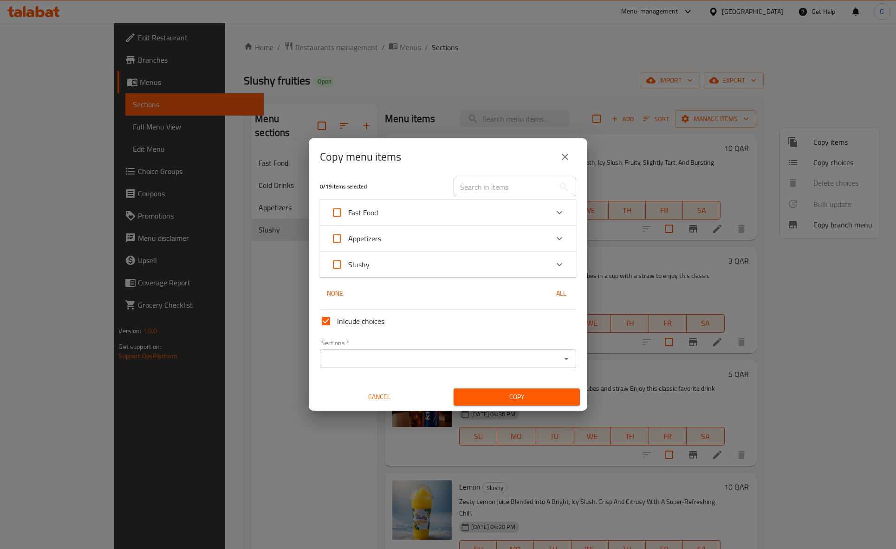
click at [561, 210] on icon "Expand" at bounding box center [559, 212] width 11 height 11
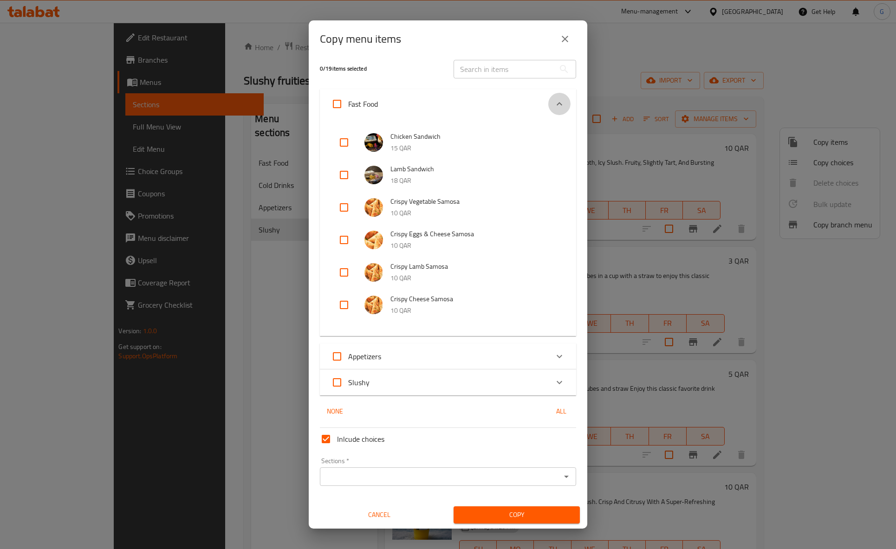
click at [563, 106] on icon "Expand" at bounding box center [559, 103] width 11 height 11
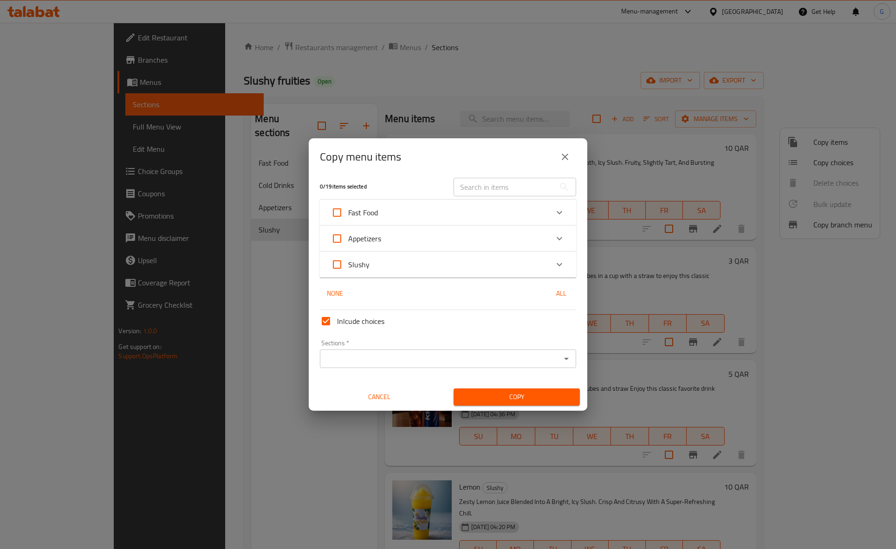
click at [559, 264] on icon "Expand" at bounding box center [560, 264] width 6 height 3
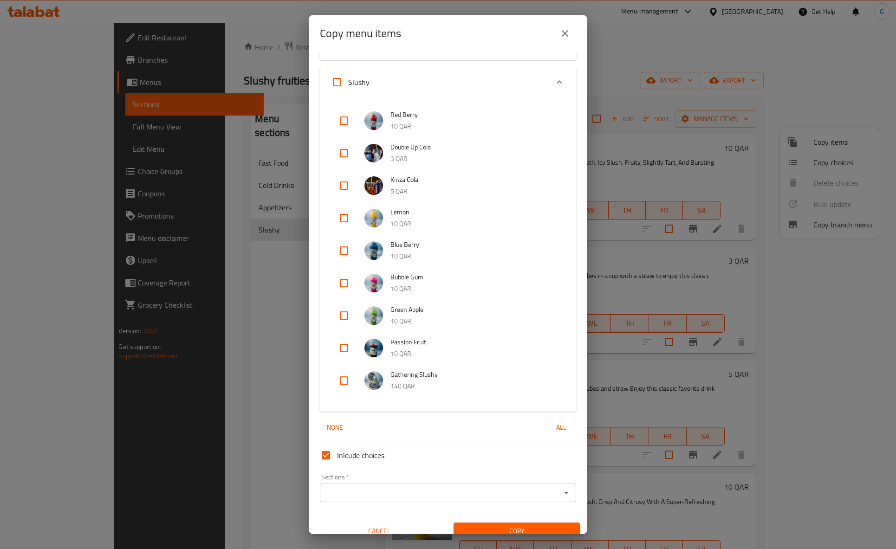
scroll to position [0, 0]
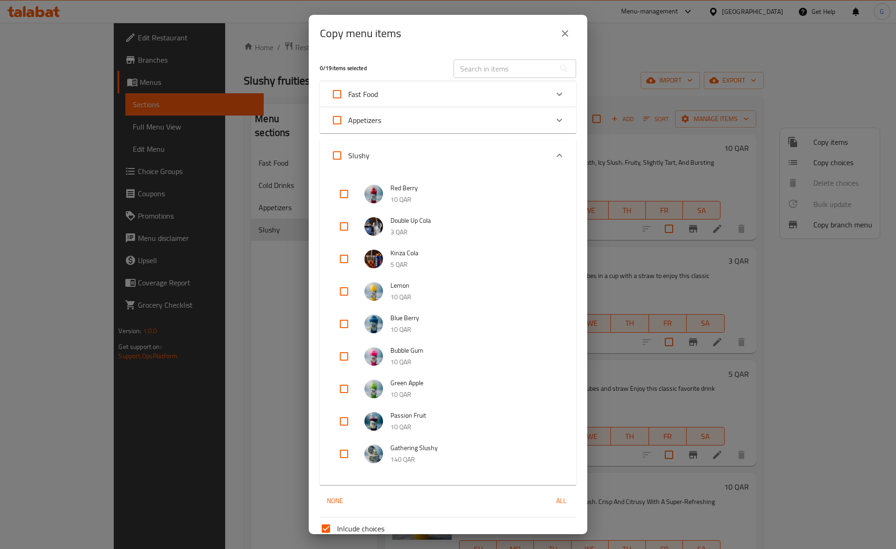
click at [564, 39] on icon "close" at bounding box center [565, 33] width 11 height 11
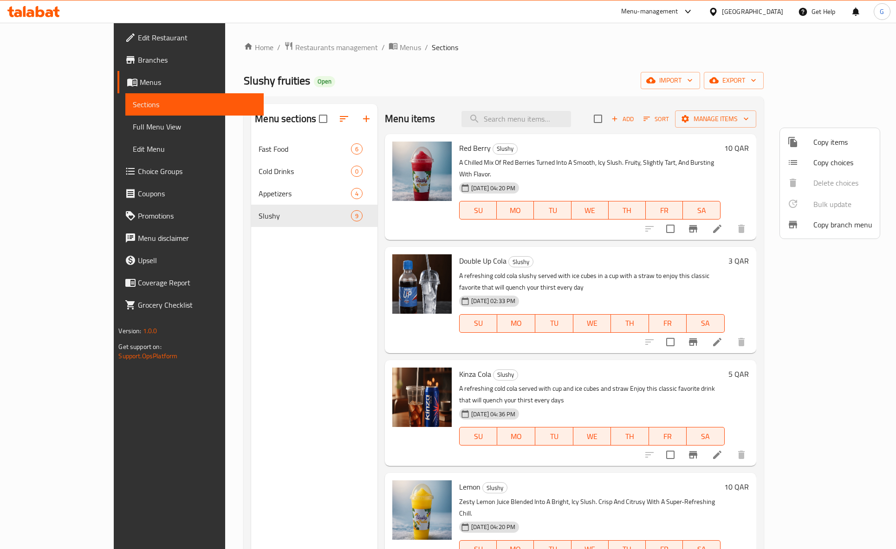
click at [660, 68] on div at bounding box center [448, 274] width 896 height 549
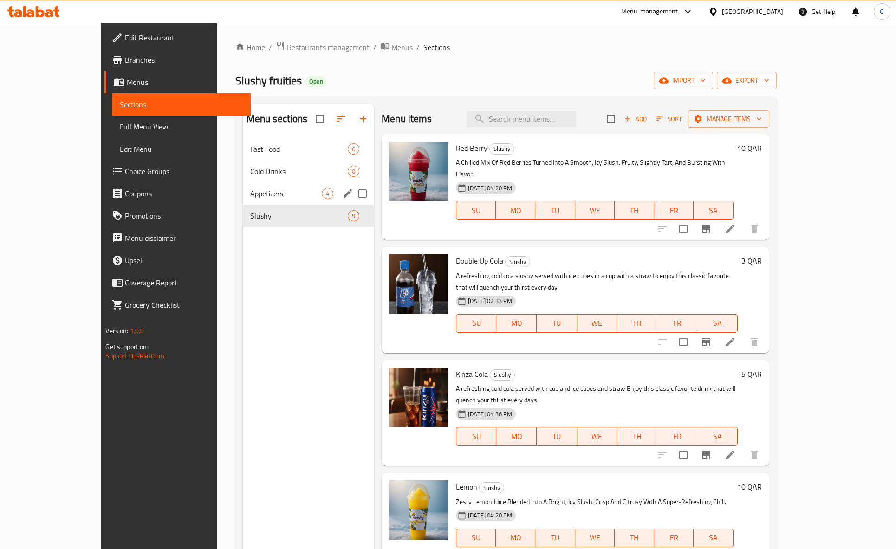
click at [243, 200] on div "Appetizers 4" at bounding box center [308, 194] width 131 height 22
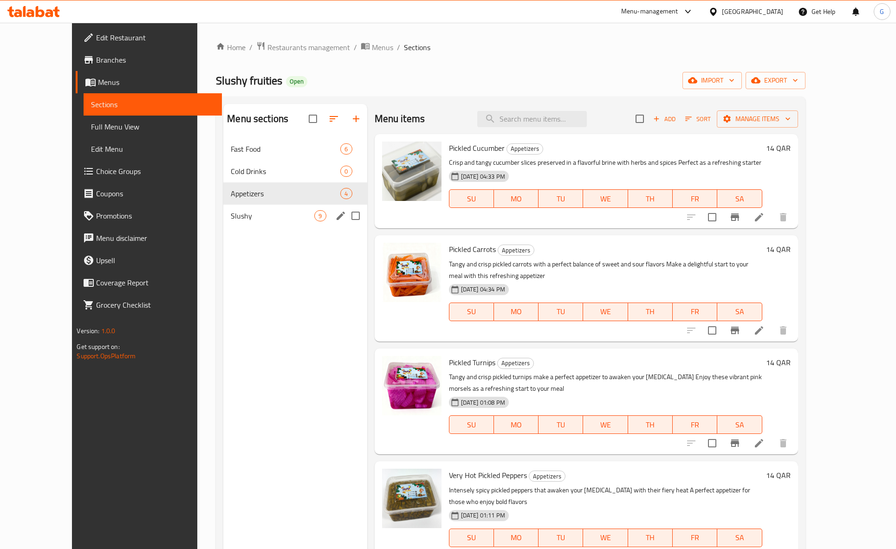
click at [261, 224] on div "Slushy 9" at bounding box center [294, 216] width 143 height 22
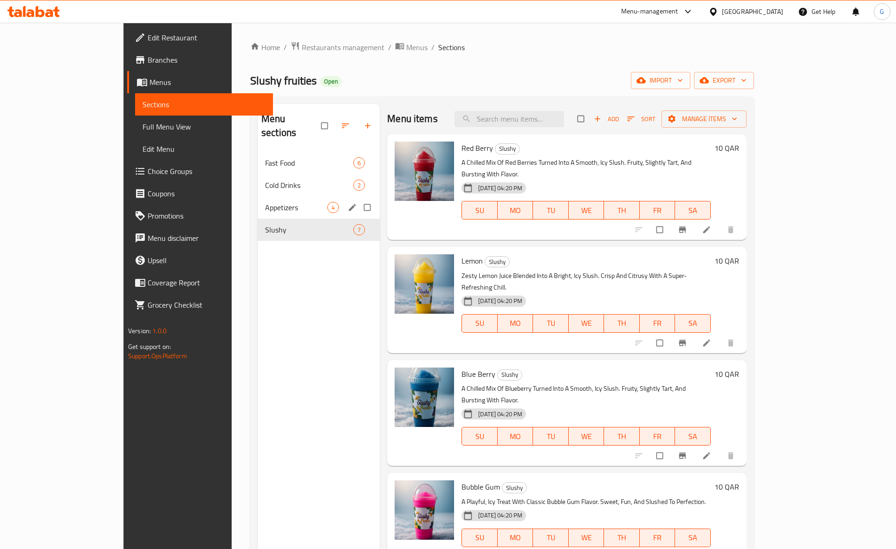
click at [265, 202] on span "Appetizers" at bounding box center [296, 207] width 62 height 11
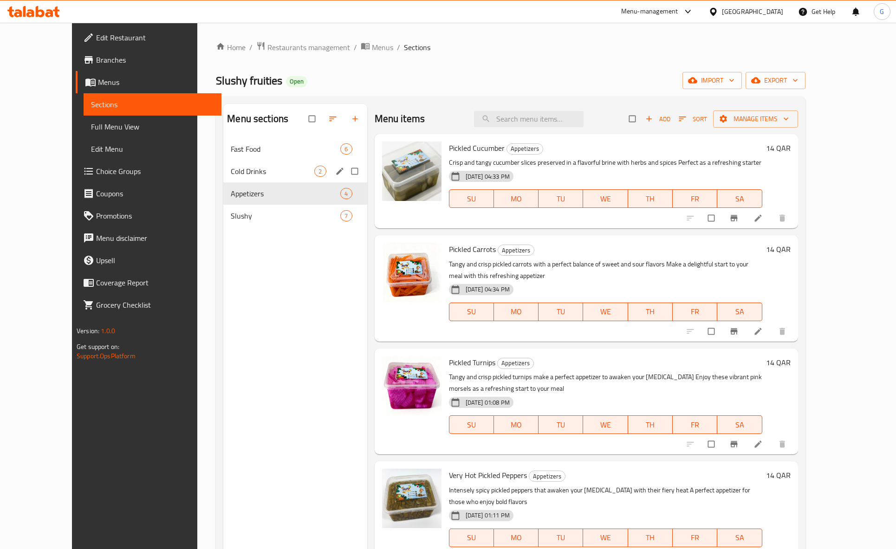
click at [258, 181] on div "Cold Drinks 2" at bounding box center [294, 171] width 143 height 22
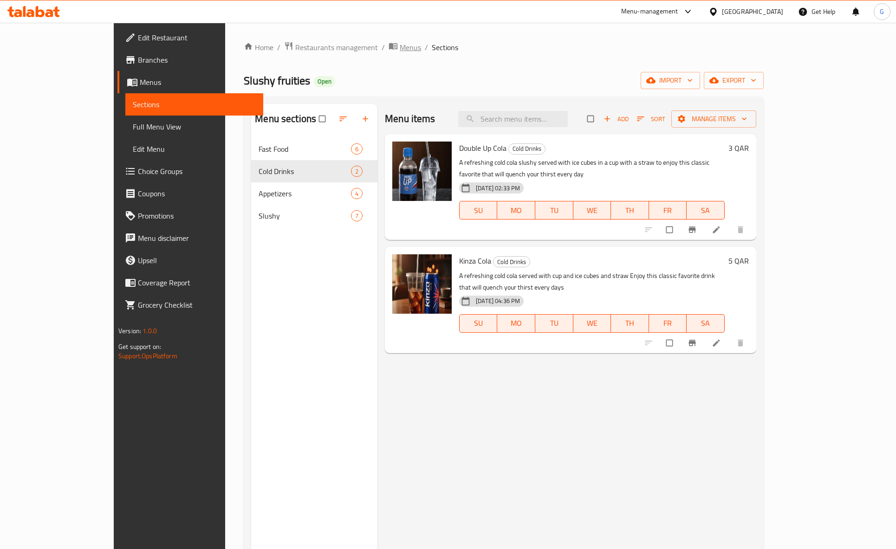
click at [389, 51] on span "breadcrumb" at bounding box center [394, 47] width 11 height 12
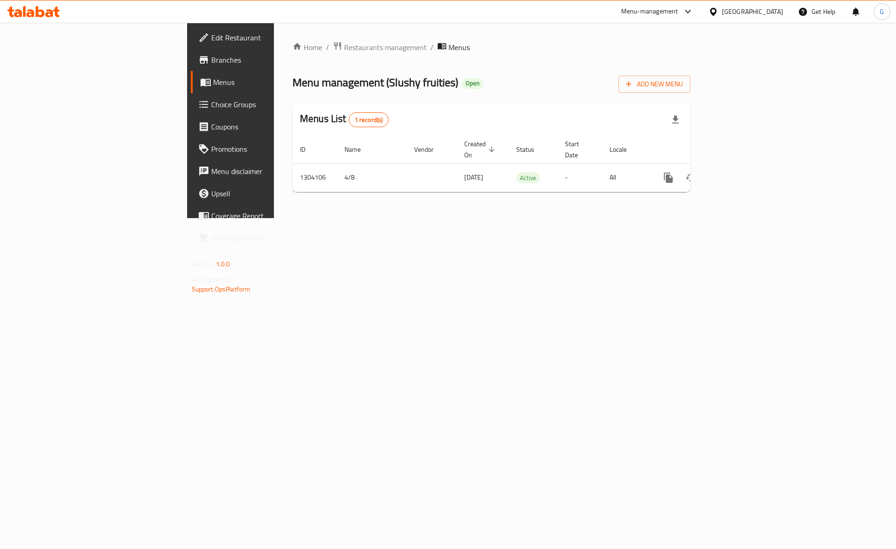
click at [255, 50] on div at bounding box center [448, 274] width 896 height 549
click at [344, 50] on span "Restaurants management" at bounding box center [385, 47] width 83 height 11
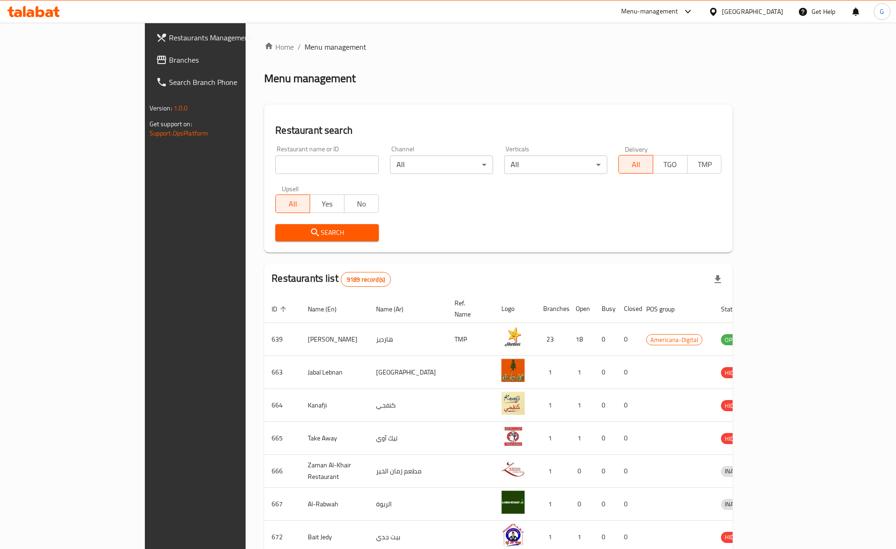
click at [290, 172] on input "search" at bounding box center [326, 165] width 103 height 19
type input "parisa"
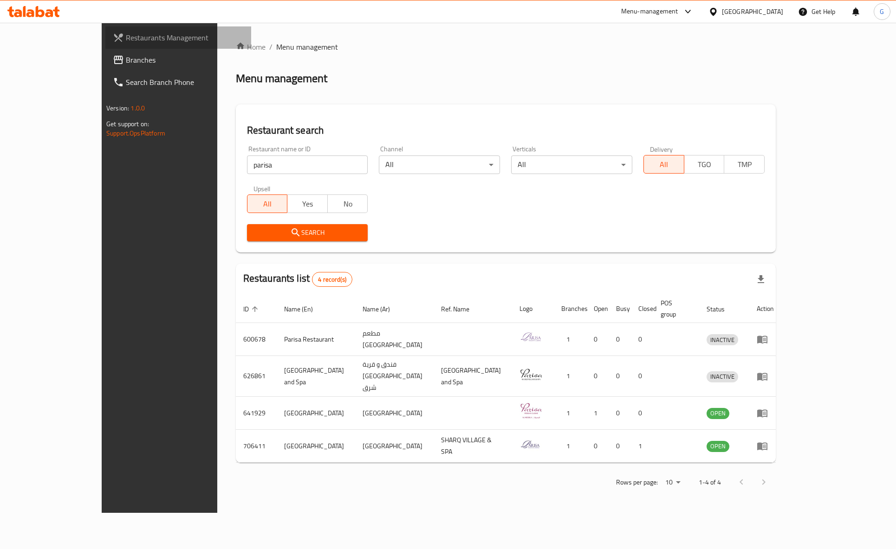
click at [126, 41] on span "Restaurants Management" at bounding box center [185, 37] width 118 height 11
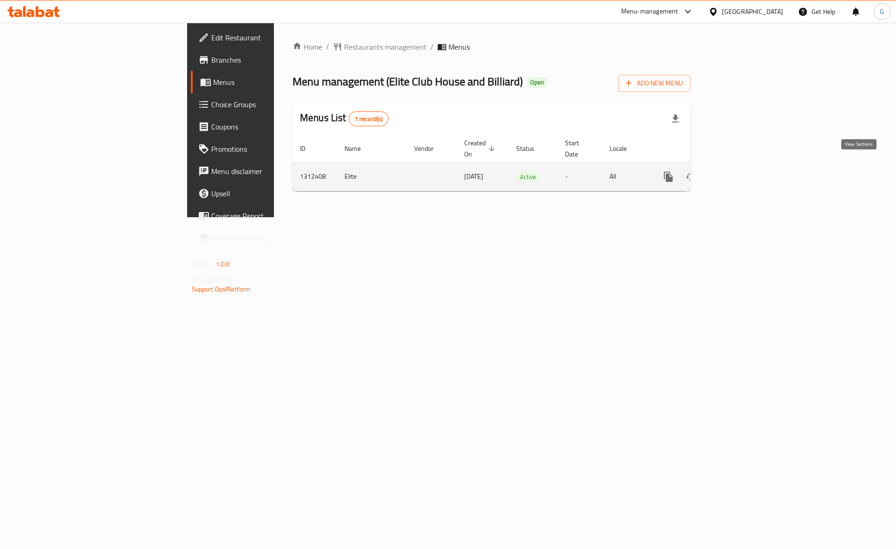
click at [741, 171] on icon "enhanced table" at bounding box center [735, 176] width 11 height 11
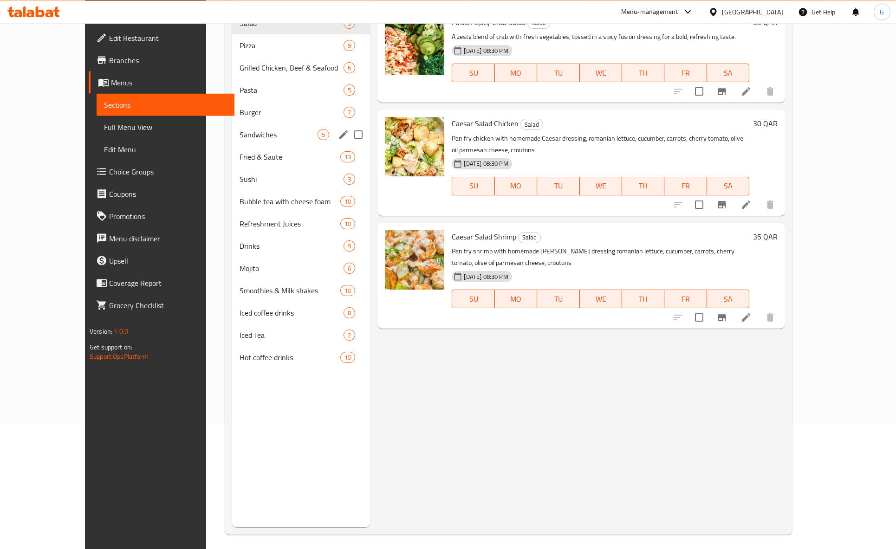
scroll to position [130, 0]
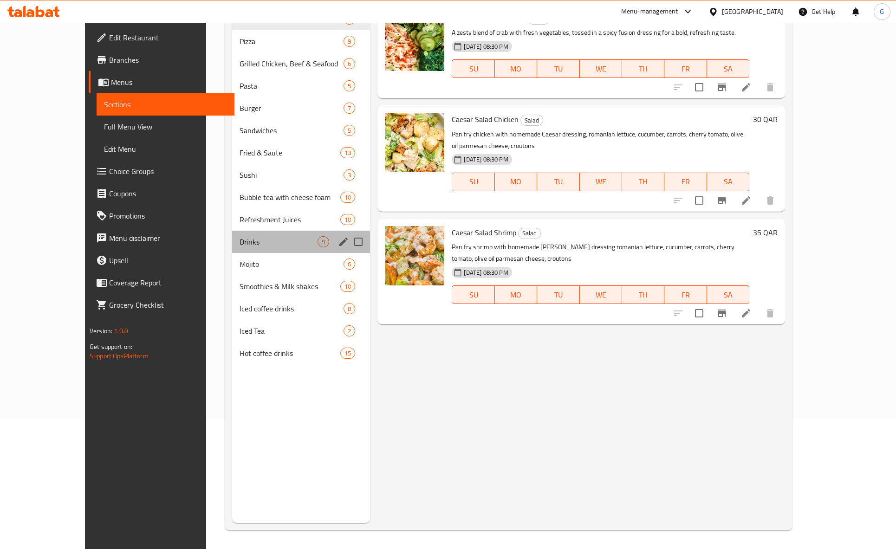
click at [243, 253] on div "Drinks 9" at bounding box center [301, 242] width 138 height 22
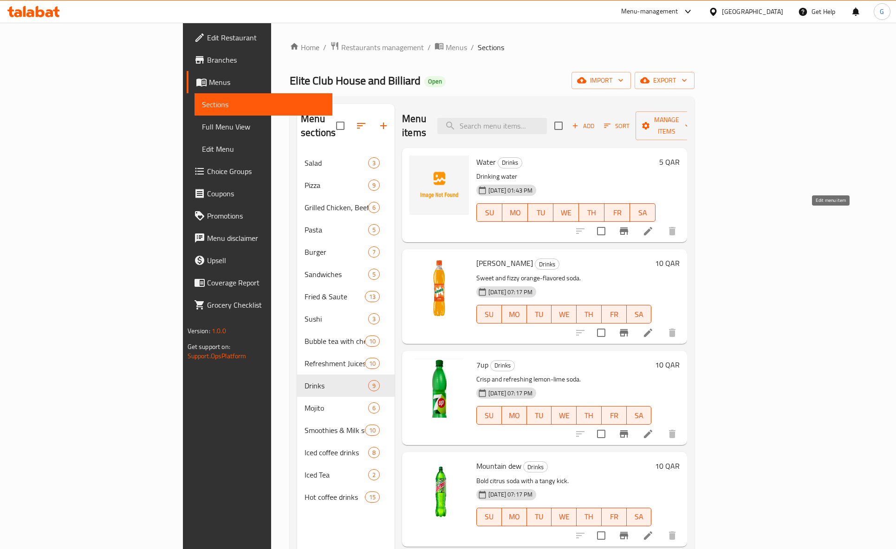
click at [654, 226] on icon at bounding box center [648, 231] width 11 height 11
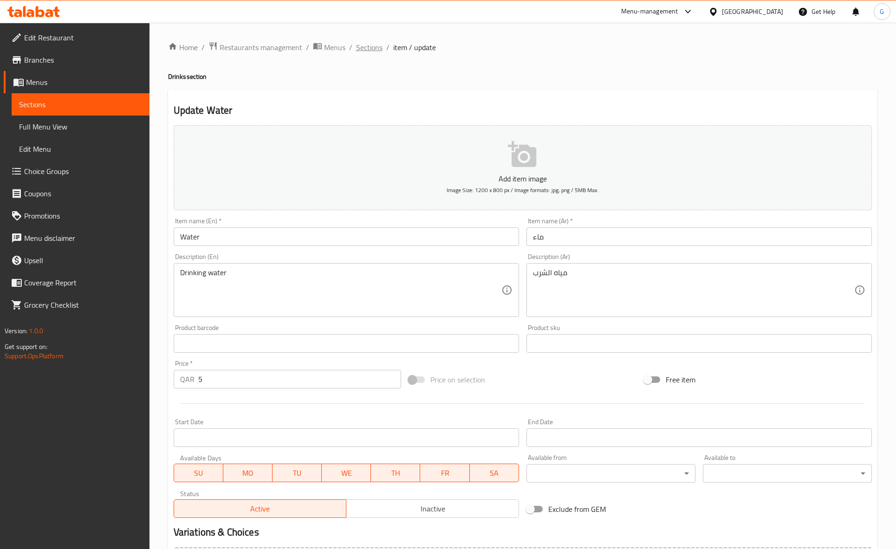
click at [376, 50] on span "Sections" at bounding box center [369, 47] width 26 height 11
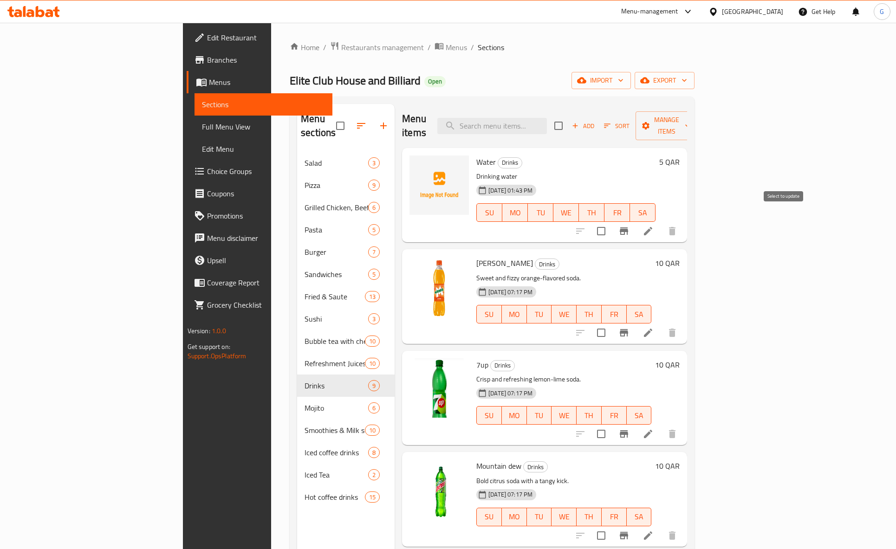
click at [611, 222] on input "checkbox" at bounding box center [602, 232] width 20 height 20
checkbox input "false"
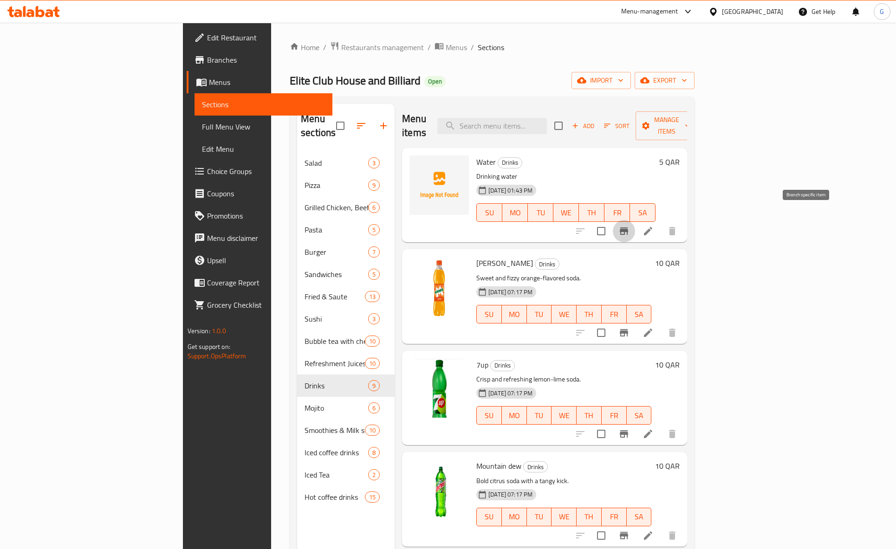
click at [628, 228] on icon "Branch-specific-item" at bounding box center [624, 231] width 8 height 7
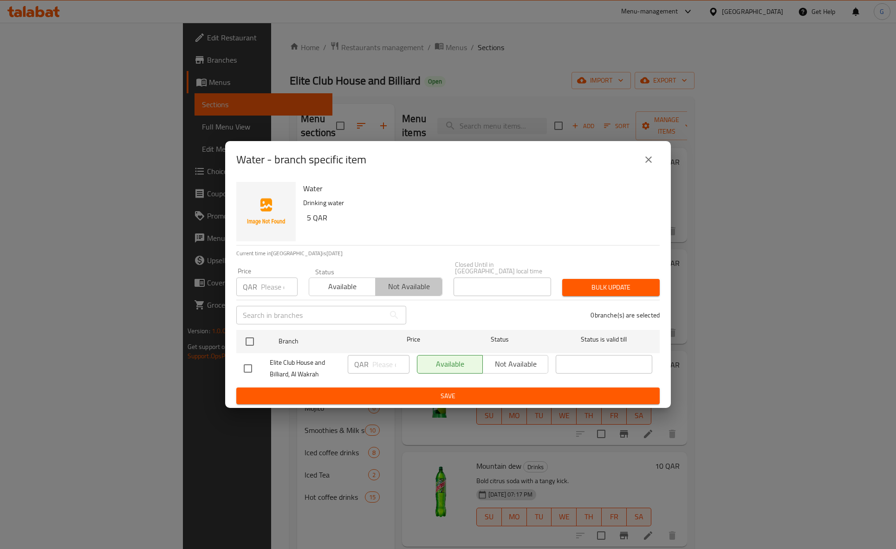
click at [400, 290] on span "Not available" at bounding box center [408, 286] width 59 height 13
click at [510, 365] on div "Available Not available" at bounding box center [482, 364] width 131 height 19
drag, startPoint x: 512, startPoint y: 358, endPoint x: 506, endPoint y: 357, distance: 6.2
click at [511, 358] on div "Available Not available" at bounding box center [482, 364] width 131 height 19
drag, startPoint x: 502, startPoint y: 364, endPoint x: 513, endPoint y: 364, distance: 11.6
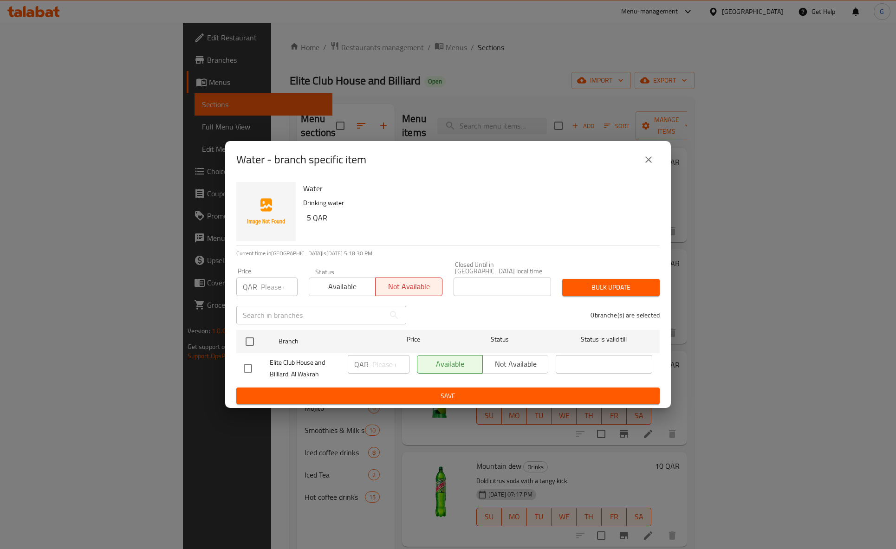
click at [505, 367] on div "Available Not available" at bounding box center [482, 364] width 131 height 19
click at [515, 362] on div "Available Not available" at bounding box center [482, 364] width 131 height 19
drag, startPoint x: 515, startPoint y: 362, endPoint x: 517, endPoint y: 358, distance: 4.8
click at [516, 360] on div "Available Not available" at bounding box center [482, 364] width 131 height 19
click at [517, 358] on div "Available Not available" at bounding box center [482, 364] width 131 height 19
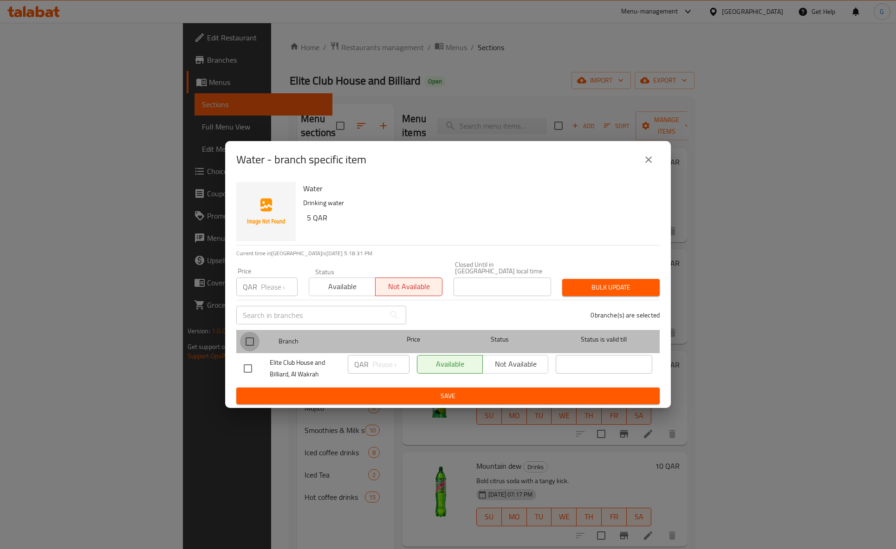
click at [253, 338] on input "checkbox" at bounding box center [250, 342] width 20 height 20
checkbox input "true"
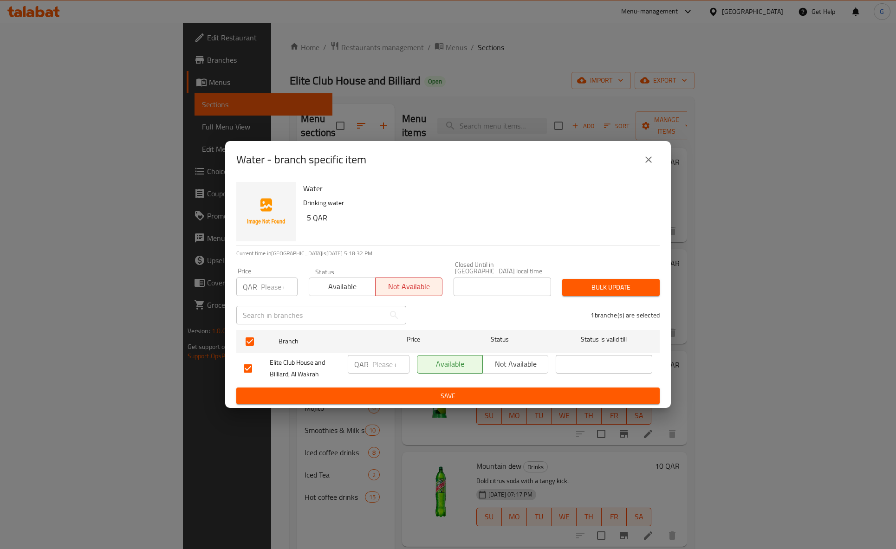
click at [501, 360] on span "Not available" at bounding box center [516, 364] width 58 height 13
click at [487, 395] on span "Save" at bounding box center [448, 397] width 409 height 12
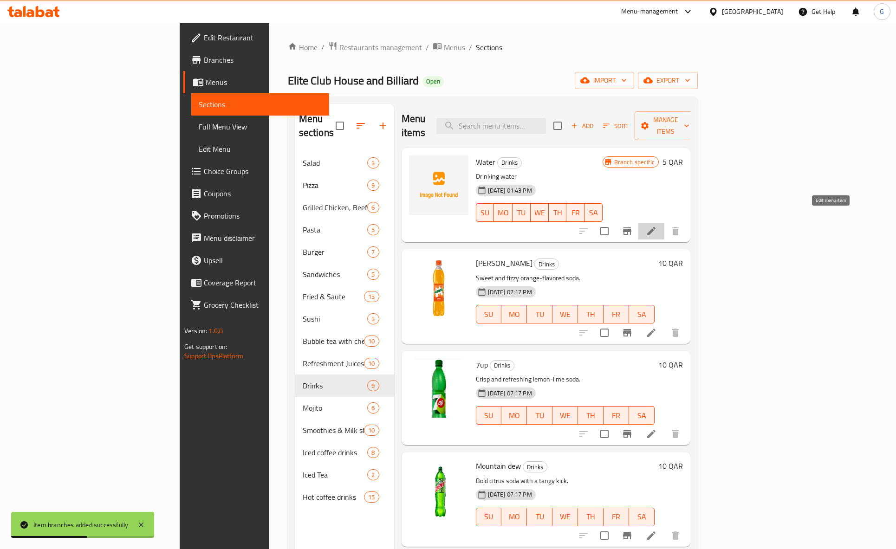
click at [657, 226] on icon at bounding box center [651, 231] width 11 height 11
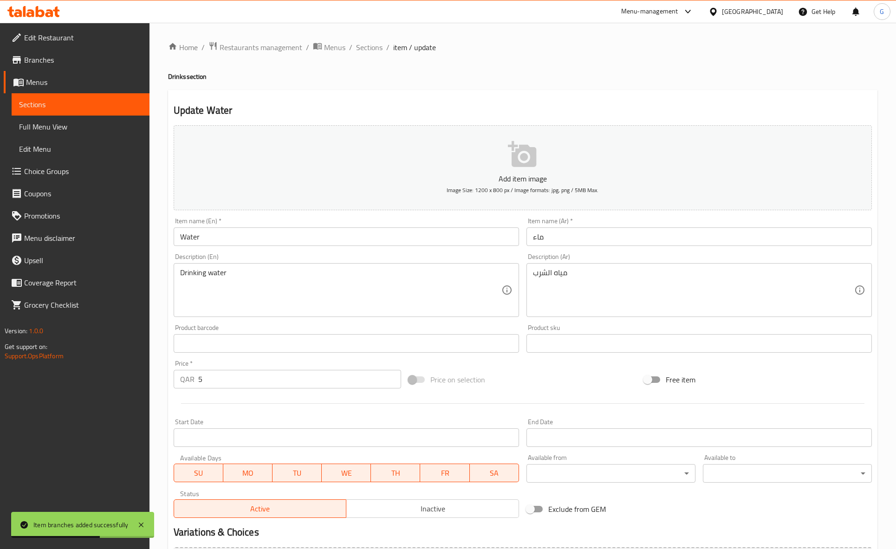
scroll to position [105, 0]
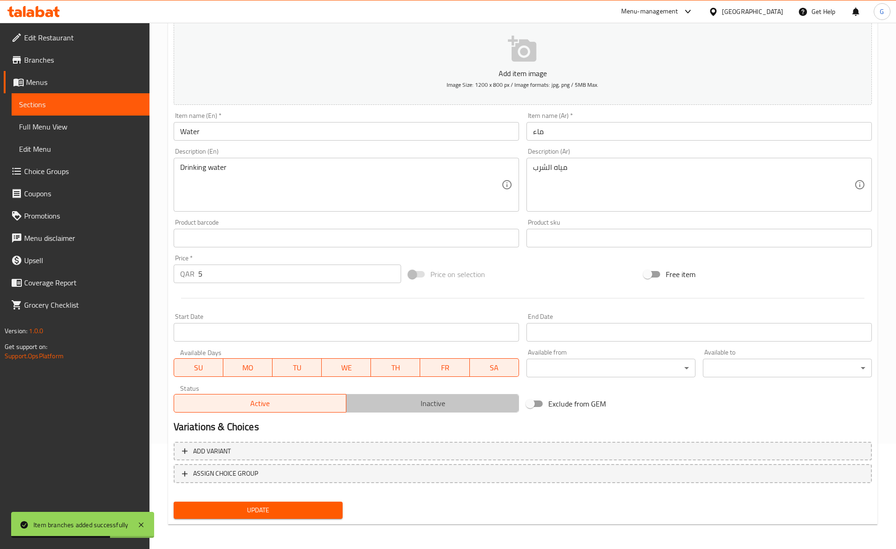
drag, startPoint x: 483, startPoint y: 399, endPoint x: 488, endPoint y: 409, distance: 11.0
click at [485, 399] on span "Inactive" at bounding box center [432, 403] width 165 height 13
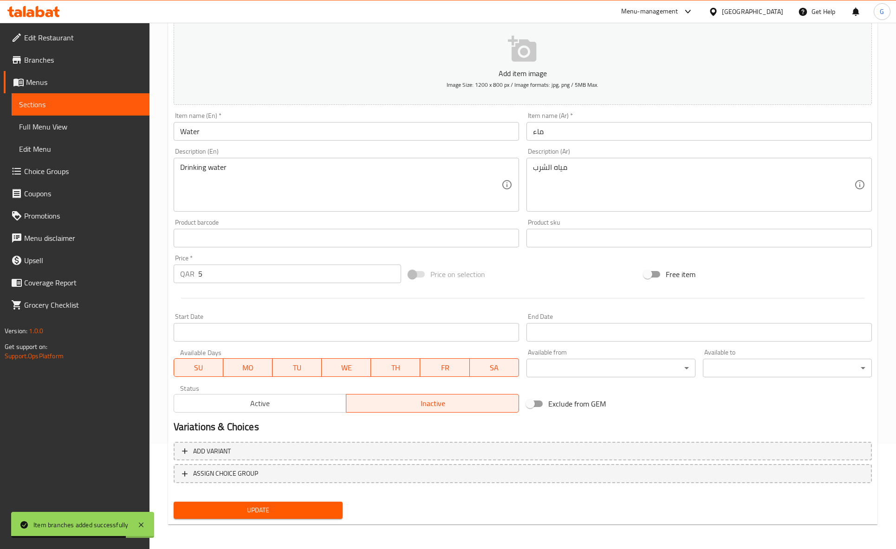
click at [293, 515] on button "Update" at bounding box center [258, 510] width 169 height 17
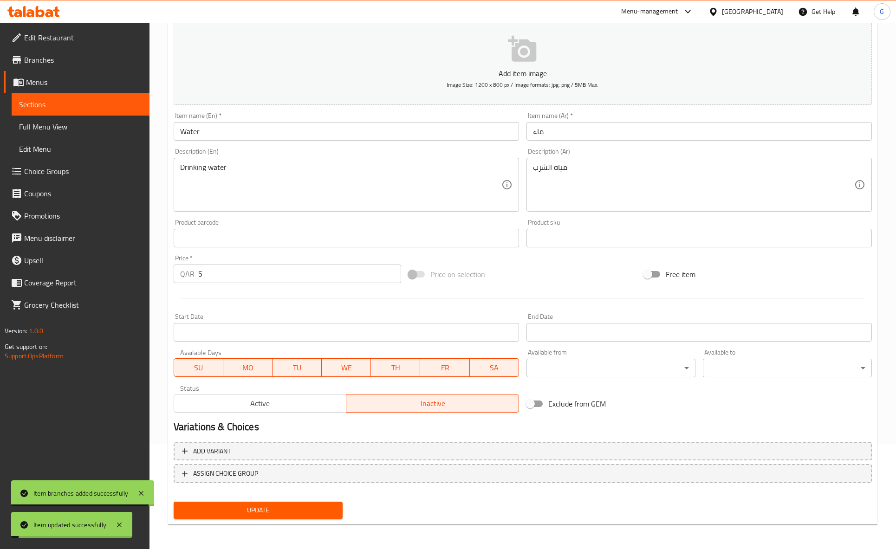
scroll to position [0, 0]
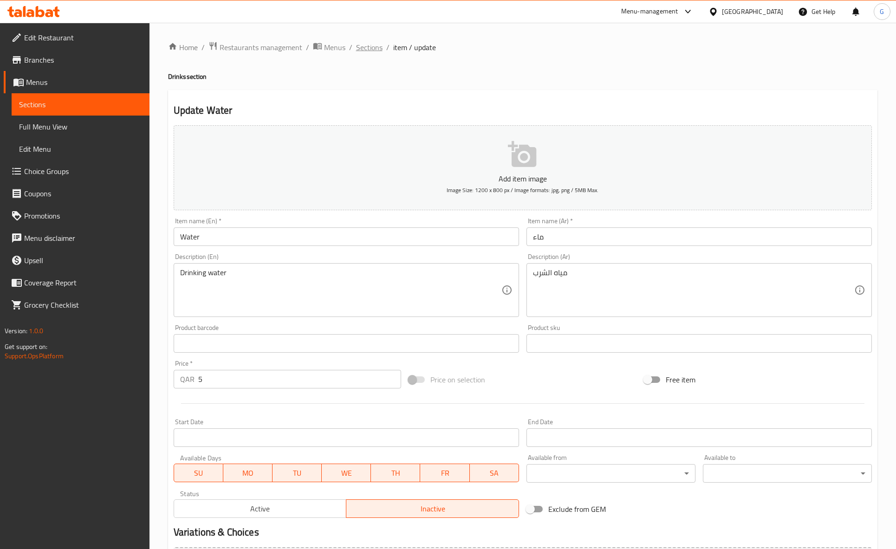
click at [360, 49] on span "Sections" at bounding box center [369, 47] width 26 height 11
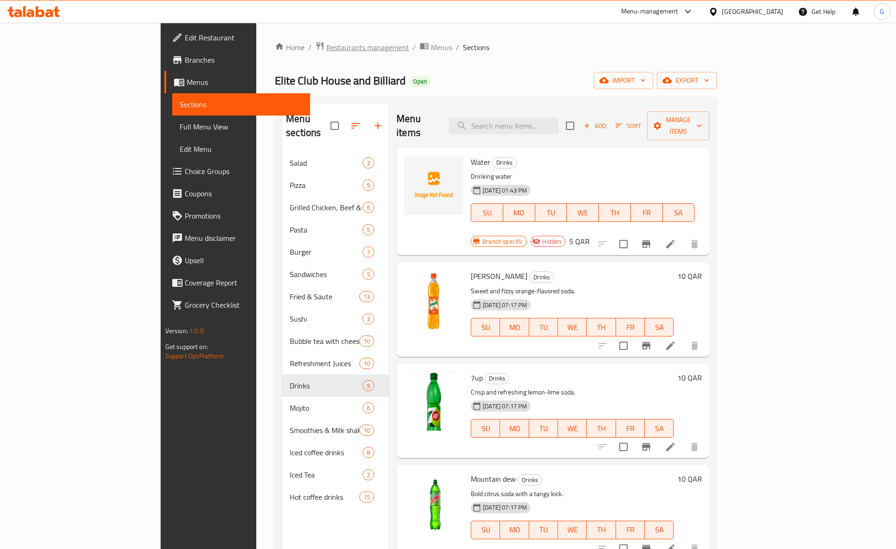
click at [326, 53] on span "Restaurants management" at bounding box center [367, 47] width 83 height 11
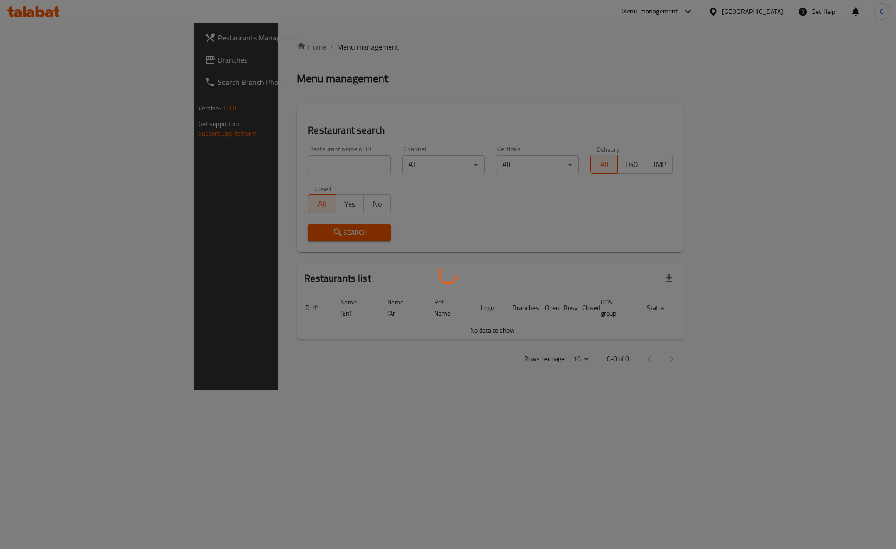
click at [274, 156] on div at bounding box center [448, 274] width 896 height 549
click at [267, 164] on div at bounding box center [448, 274] width 896 height 549
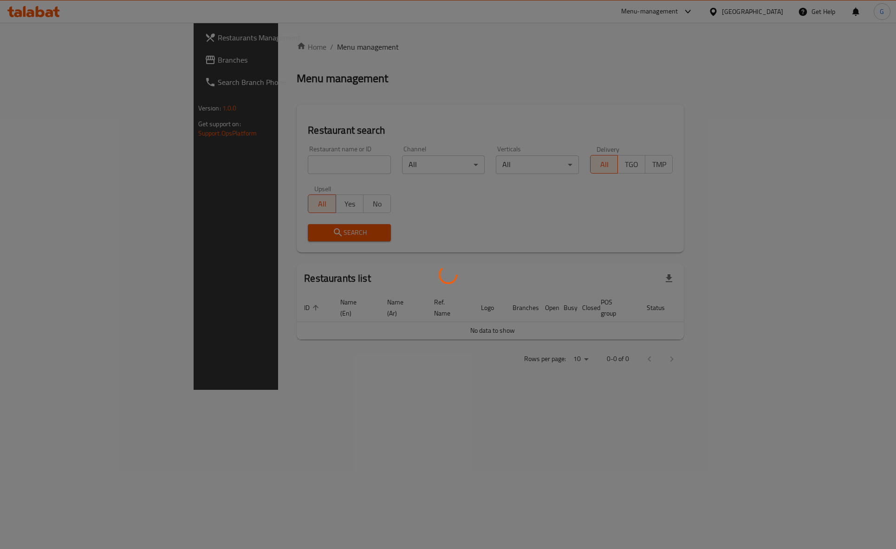
click at [266, 164] on div at bounding box center [448, 274] width 896 height 549
click at [196, 168] on div at bounding box center [448, 274] width 896 height 549
click at [191, 177] on div at bounding box center [448, 274] width 896 height 549
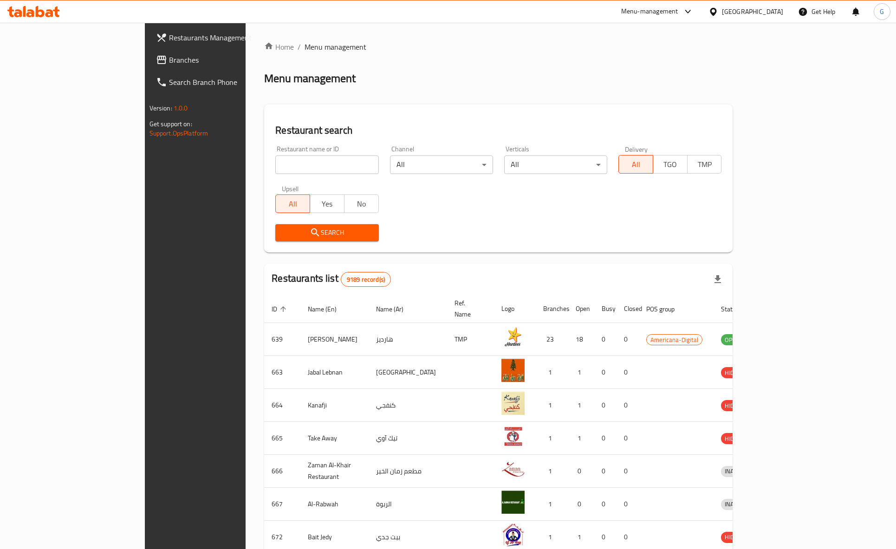
click at [270, 177] on div "Restaurant name or ID Restaurant name or ID" at bounding box center [327, 159] width 114 height 39
click at [275, 172] on input "search" at bounding box center [326, 165] width 103 height 19
paste input "ALJIWAN PREMIUM RESTAURANT"
click at [275, 165] on input "ALJIWAN PREMIUM RESTAURANT" at bounding box center [326, 165] width 103 height 19
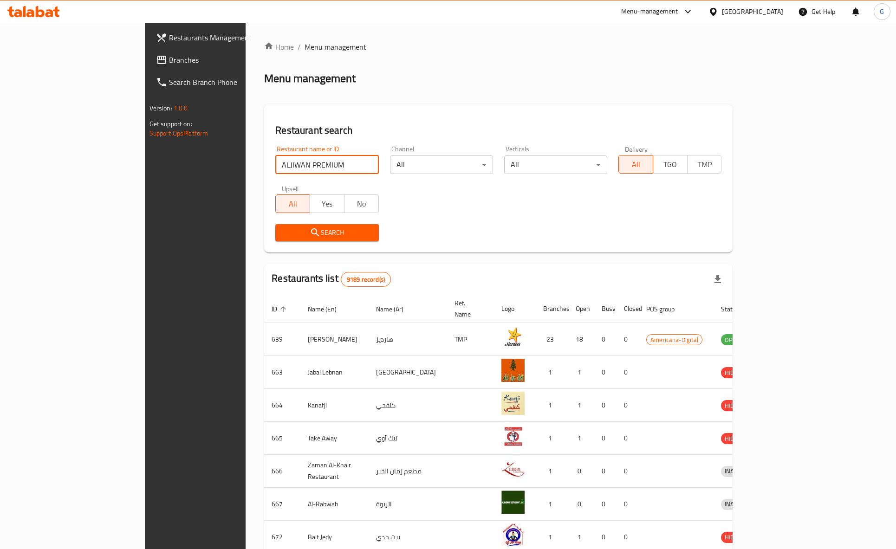
type input "ALJIWAN PREMIUM"
click button "Search" at bounding box center [326, 232] width 103 height 17
